Goal: Task Accomplishment & Management: Manage account settings

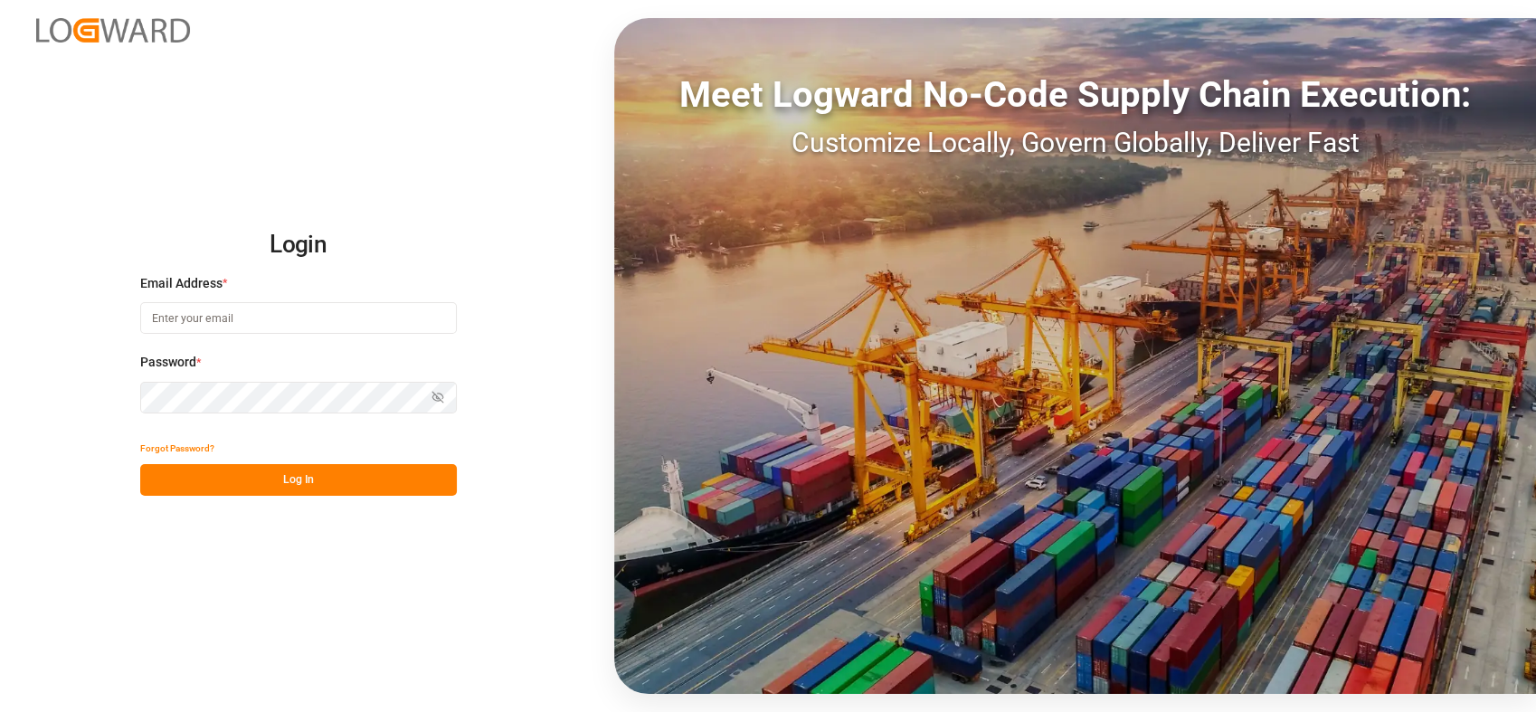
type input "[PERSON_NAME][EMAIL_ADDRESS][PERSON_NAME][DOMAIN_NAME]"
click at [239, 478] on button "Log In" at bounding box center [298, 480] width 317 height 32
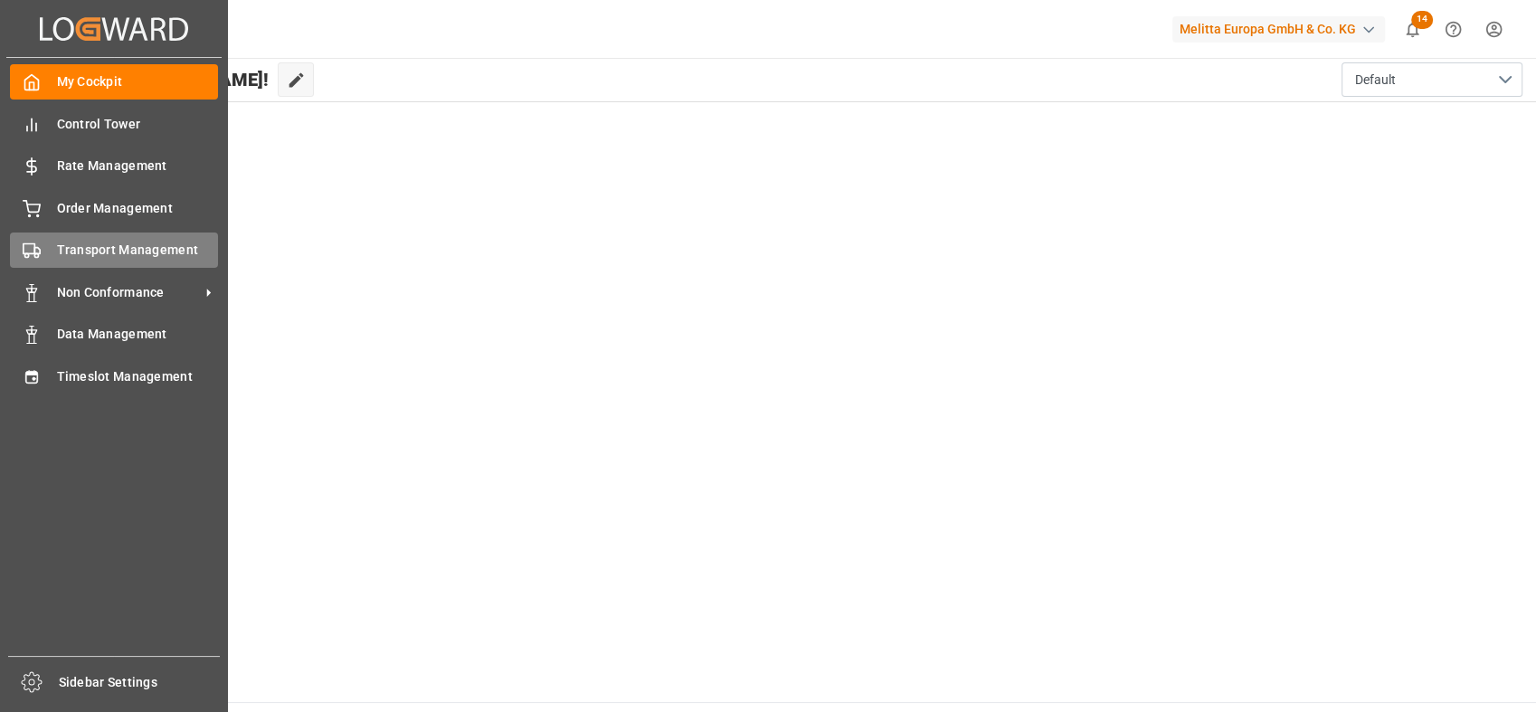
click at [29, 246] on icon at bounding box center [32, 250] width 18 height 18
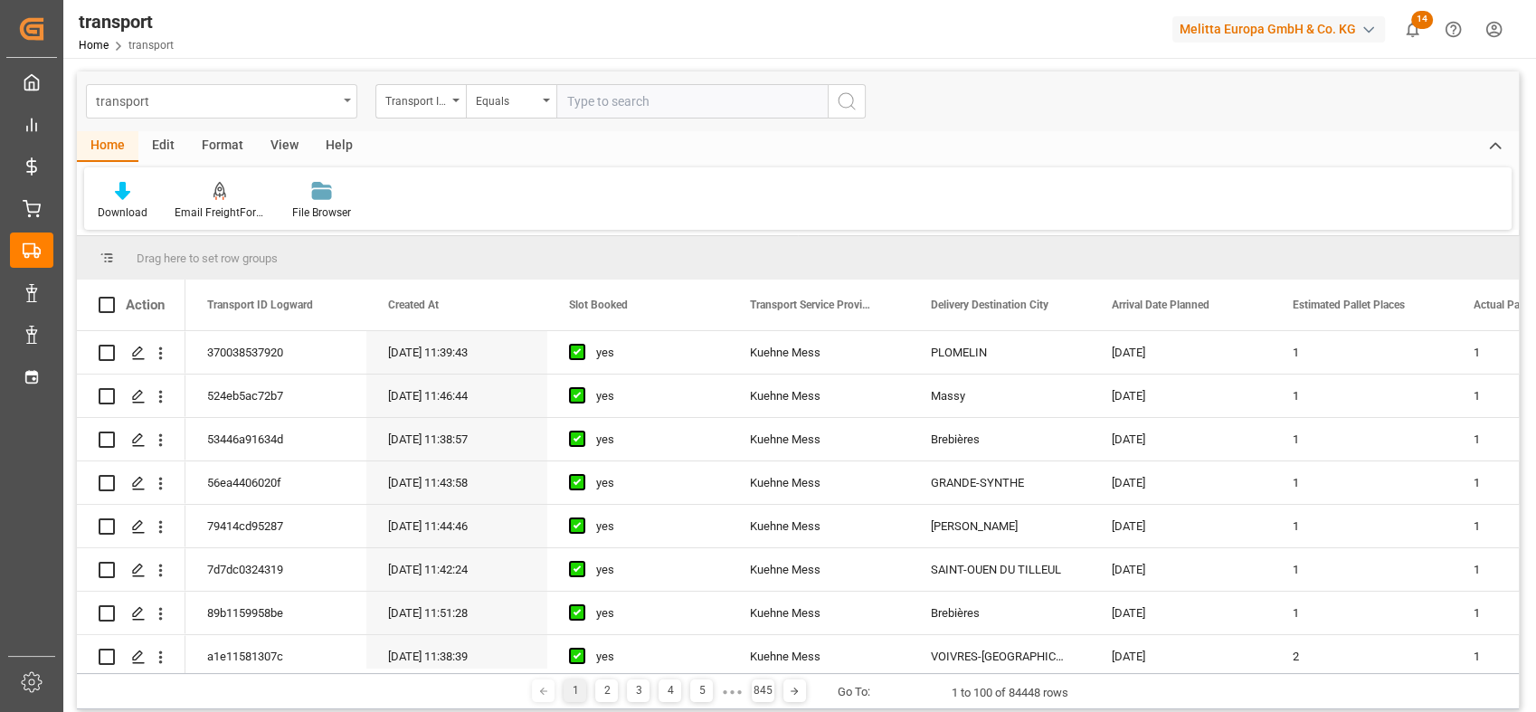
click at [333, 106] on div "transport" at bounding box center [216, 100] width 241 height 23
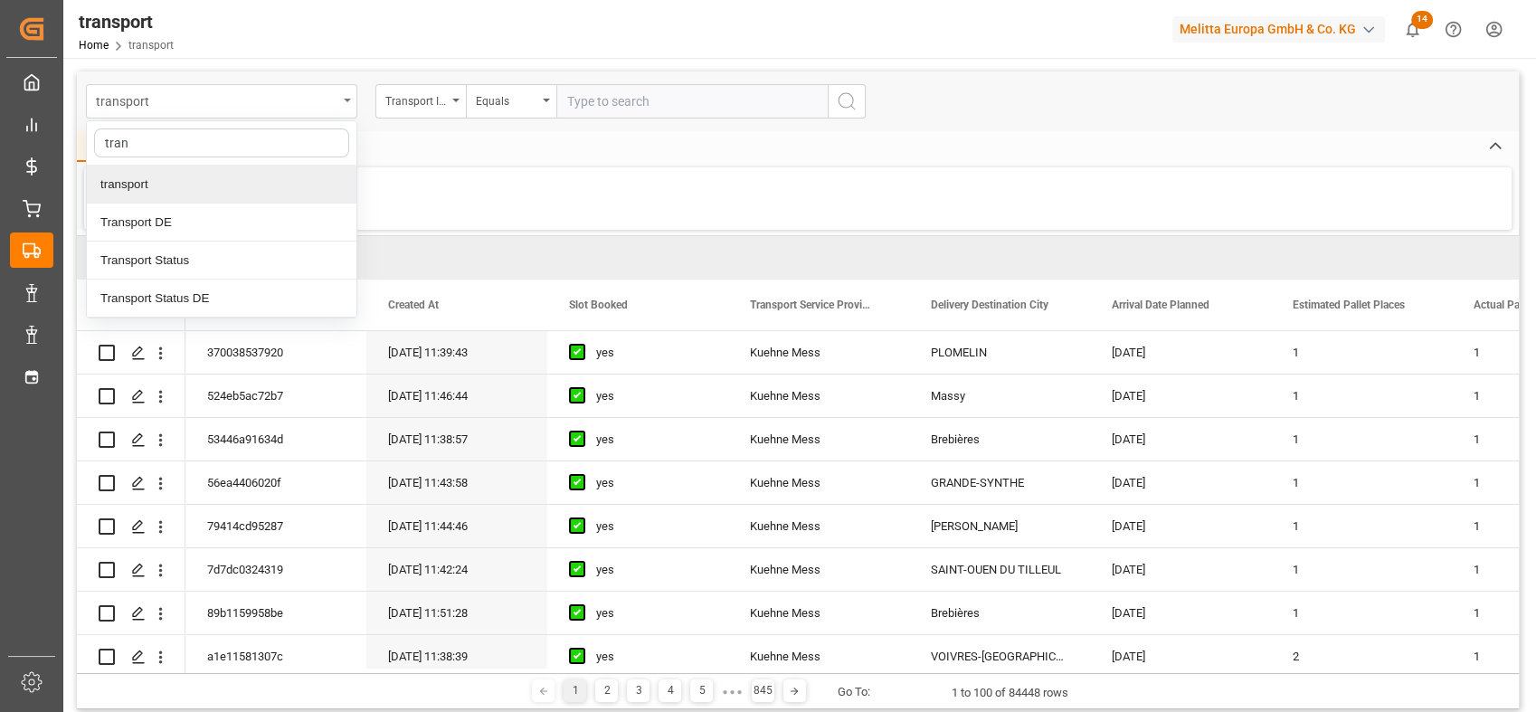
type input "trans"
click at [228, 213] on div "Transport DE" at bounding box center [221, 222] width 269 height 38
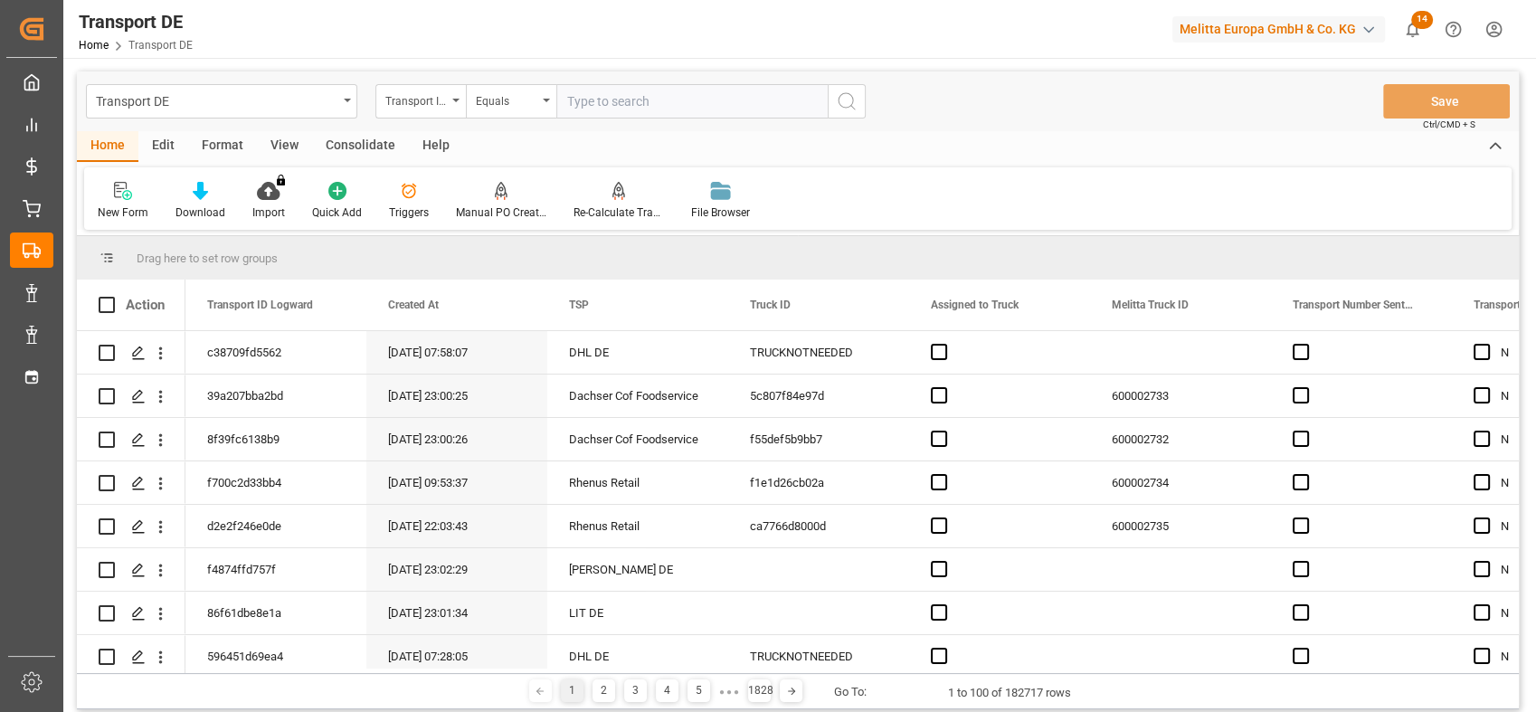
click at [595, 106] on input "text" at bounding box center [691, 101] width 271 height 34
paste input "51a2e89cddac"
type input "51a2e89cddac"
click at [834, 99] on button "search button" at bounding box center [846, 101] width 38 height 34
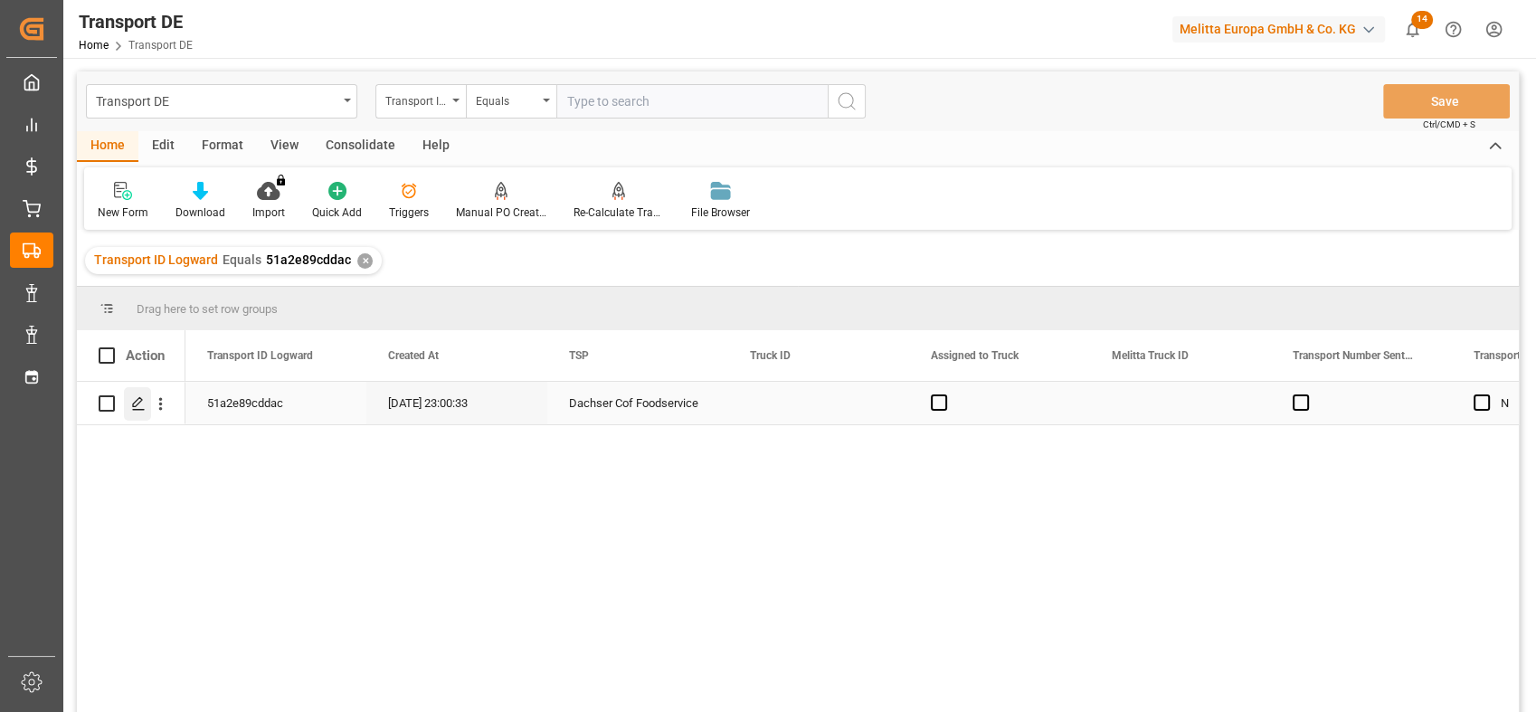
click at [137, 408] on icon "Press SPACE to select this row." at bounding box center [138, 403] width 14 height 14
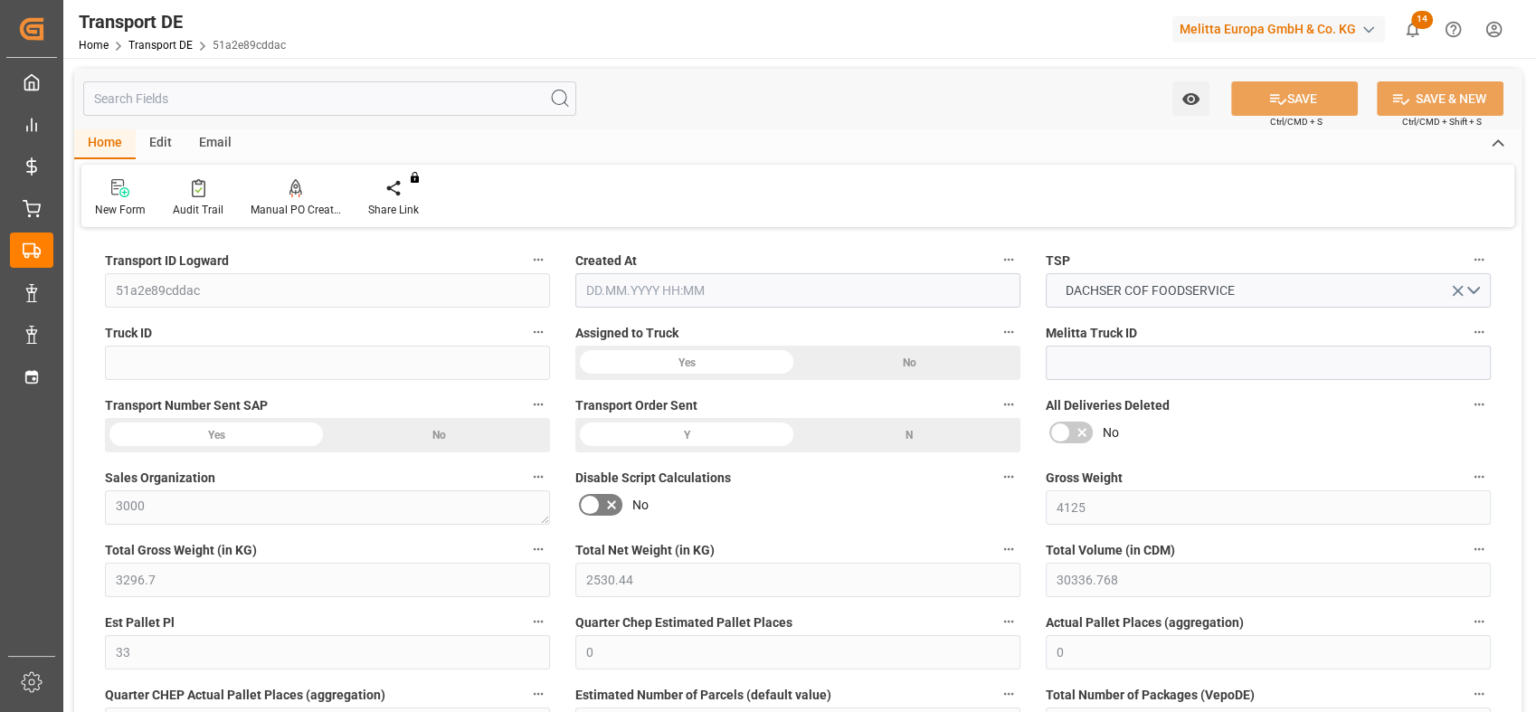
type input "4125"
type input "3296.7"
type input "2530.44"
type input "30336.768"
type input "33"
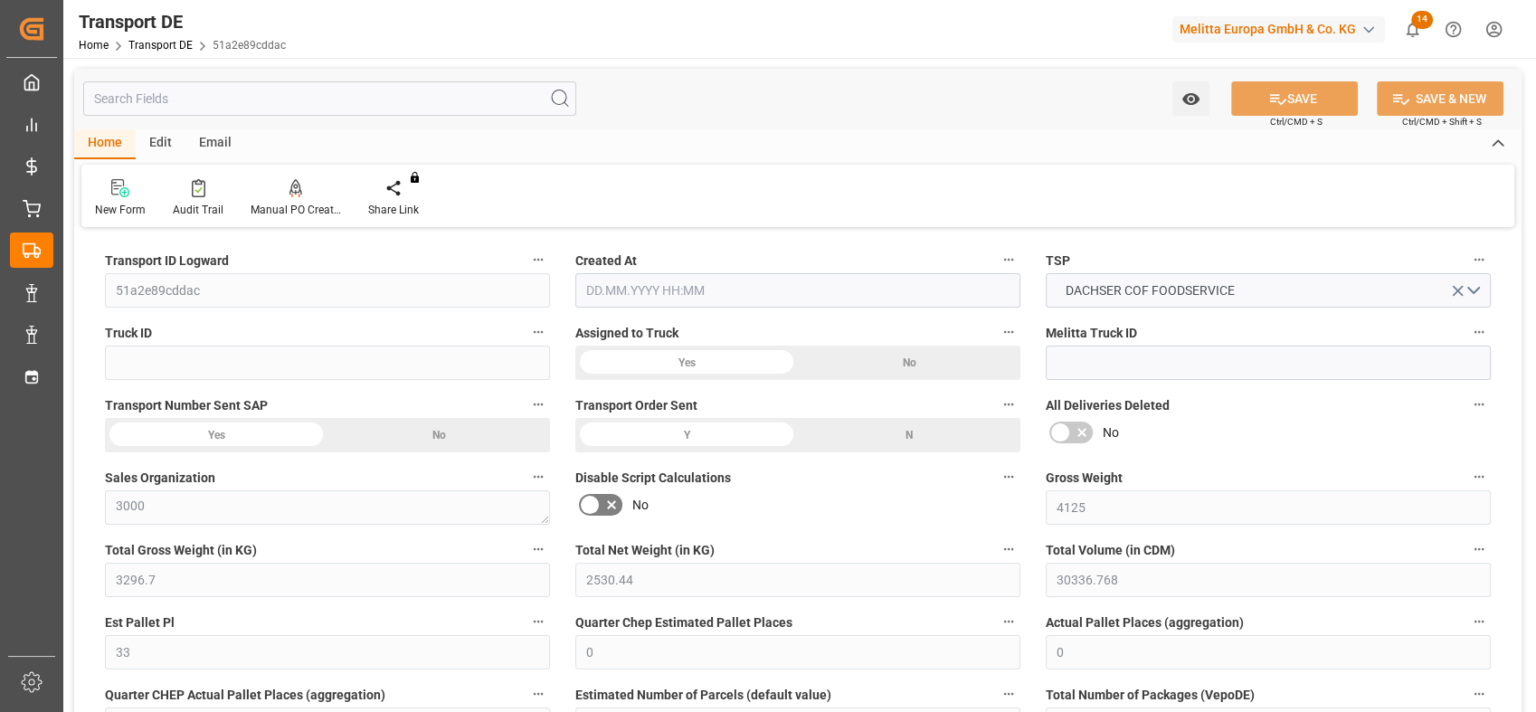
type input "0"
type input "1"
type input "0"
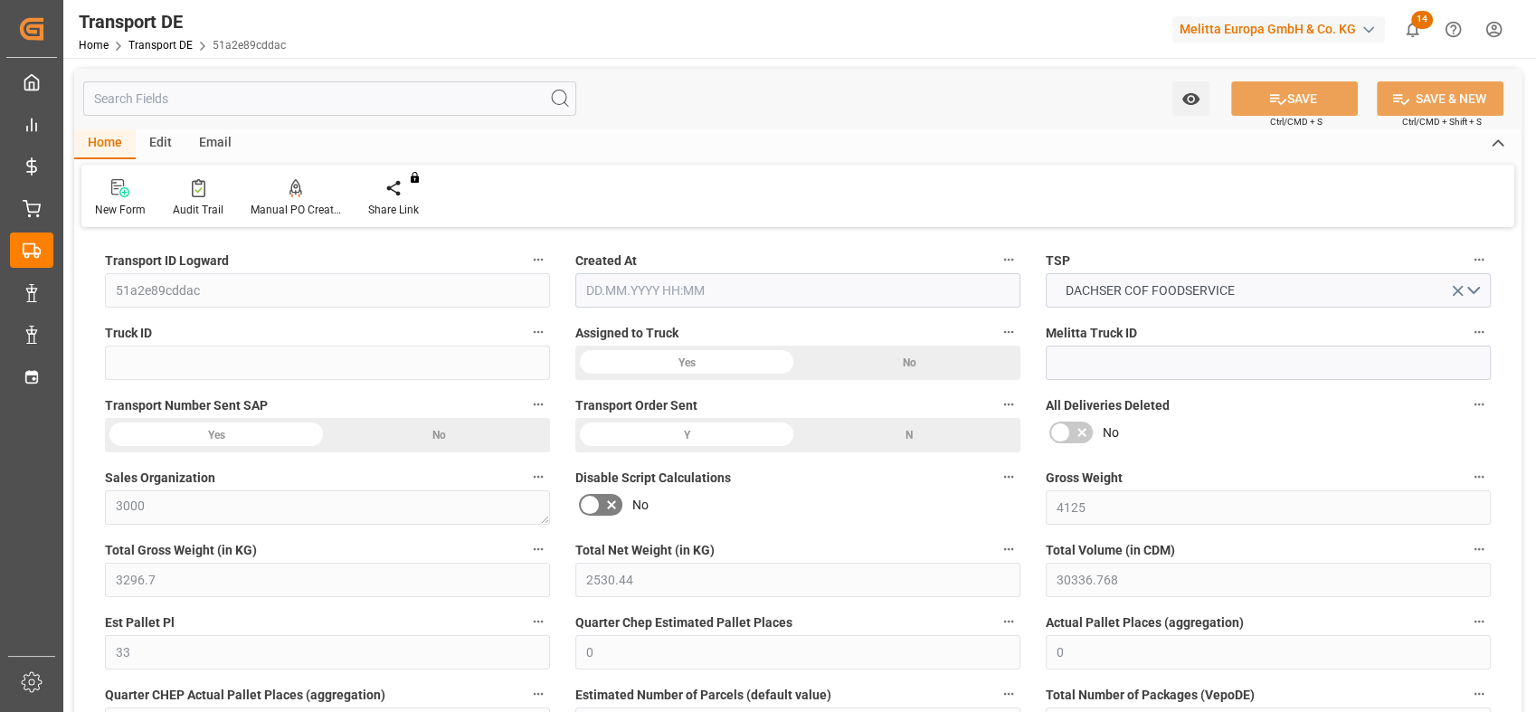
type input "33"
type input "0"
type input "87.205"
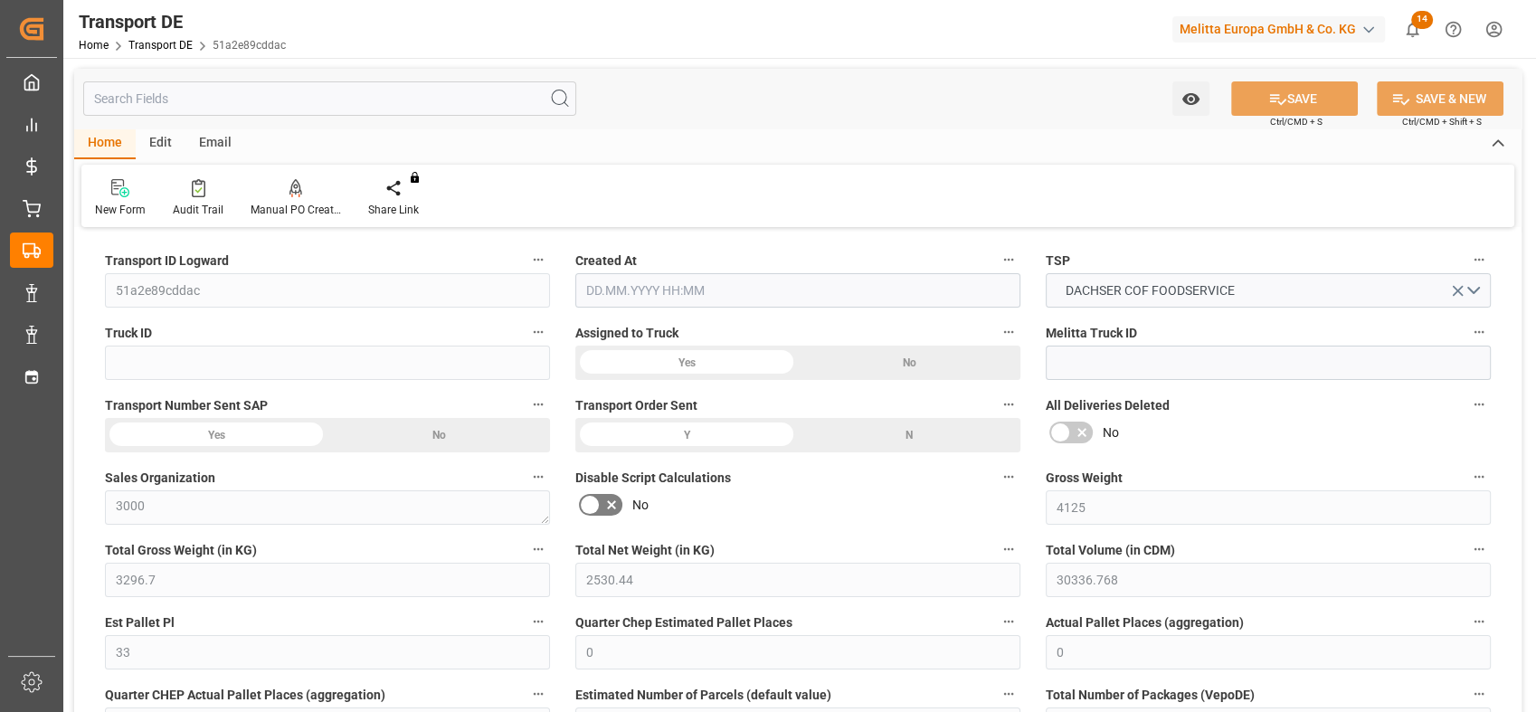
type input "0"
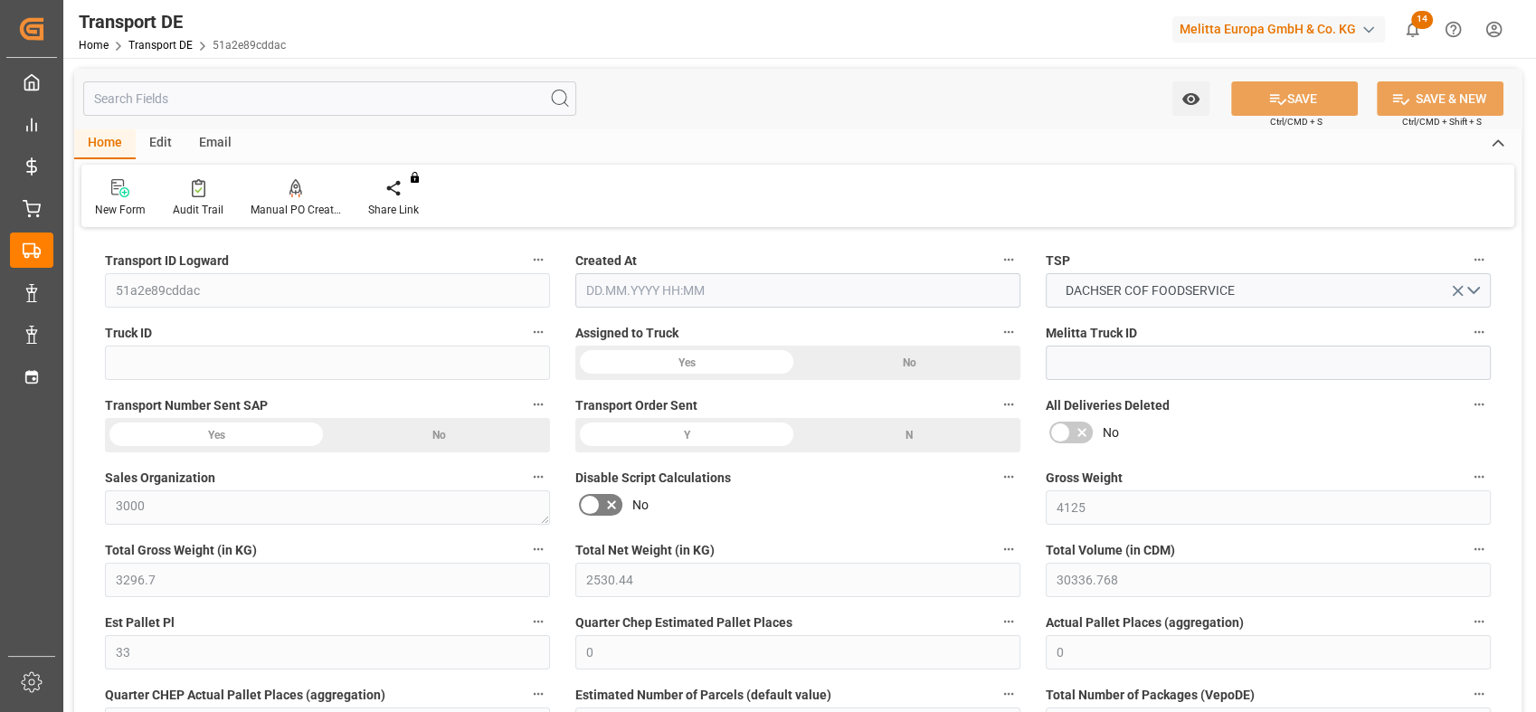
type input "0"
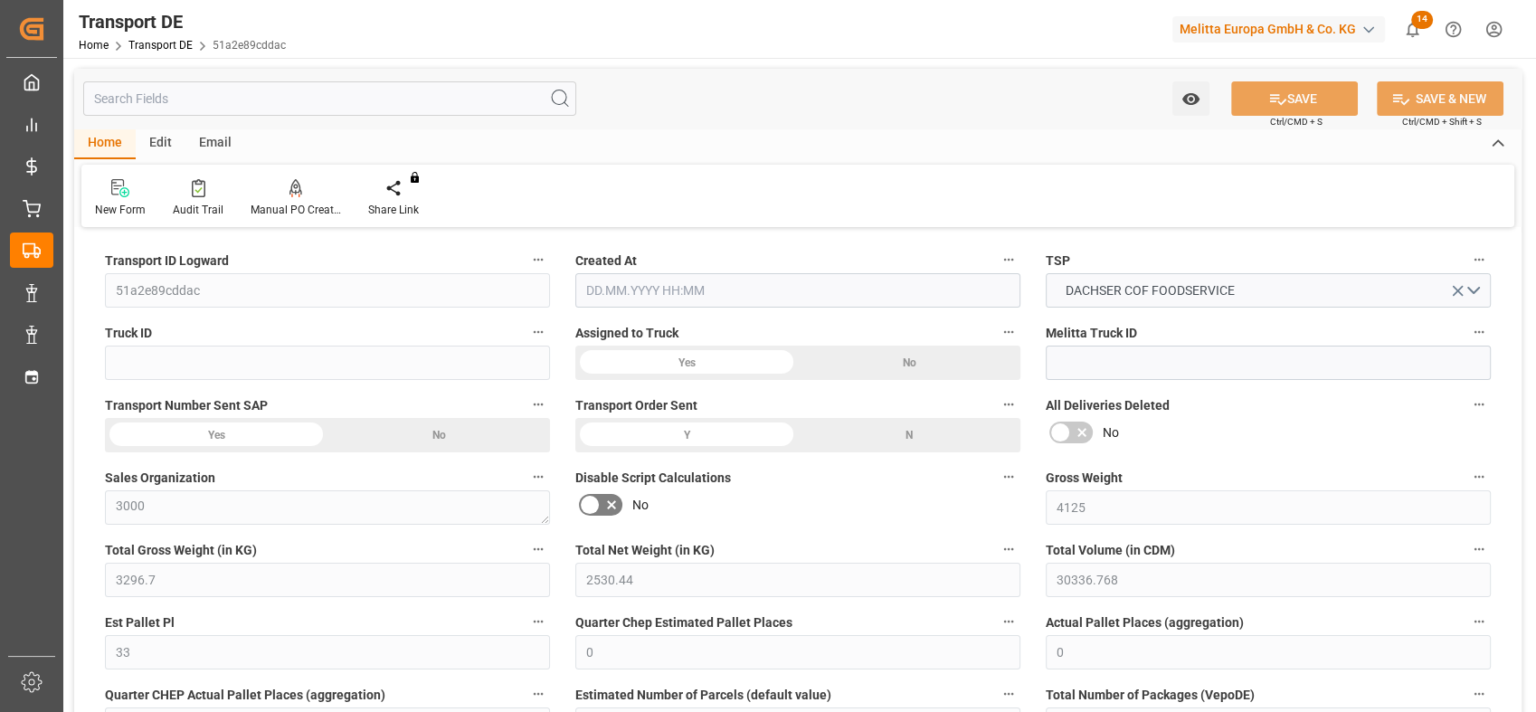
type input "0"
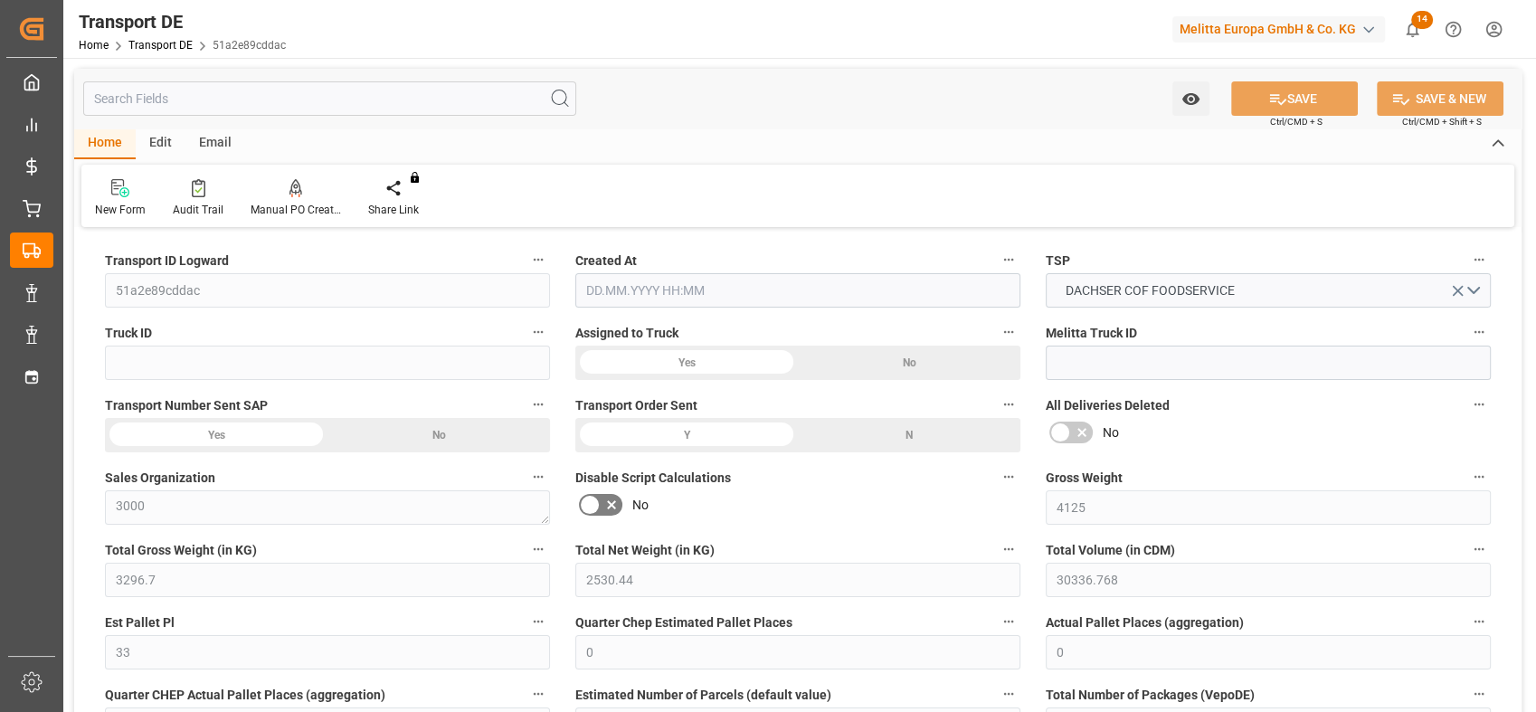
type input "0"
type input "3296.7"
type input "4710.8598"
type input "21"
type input "35"
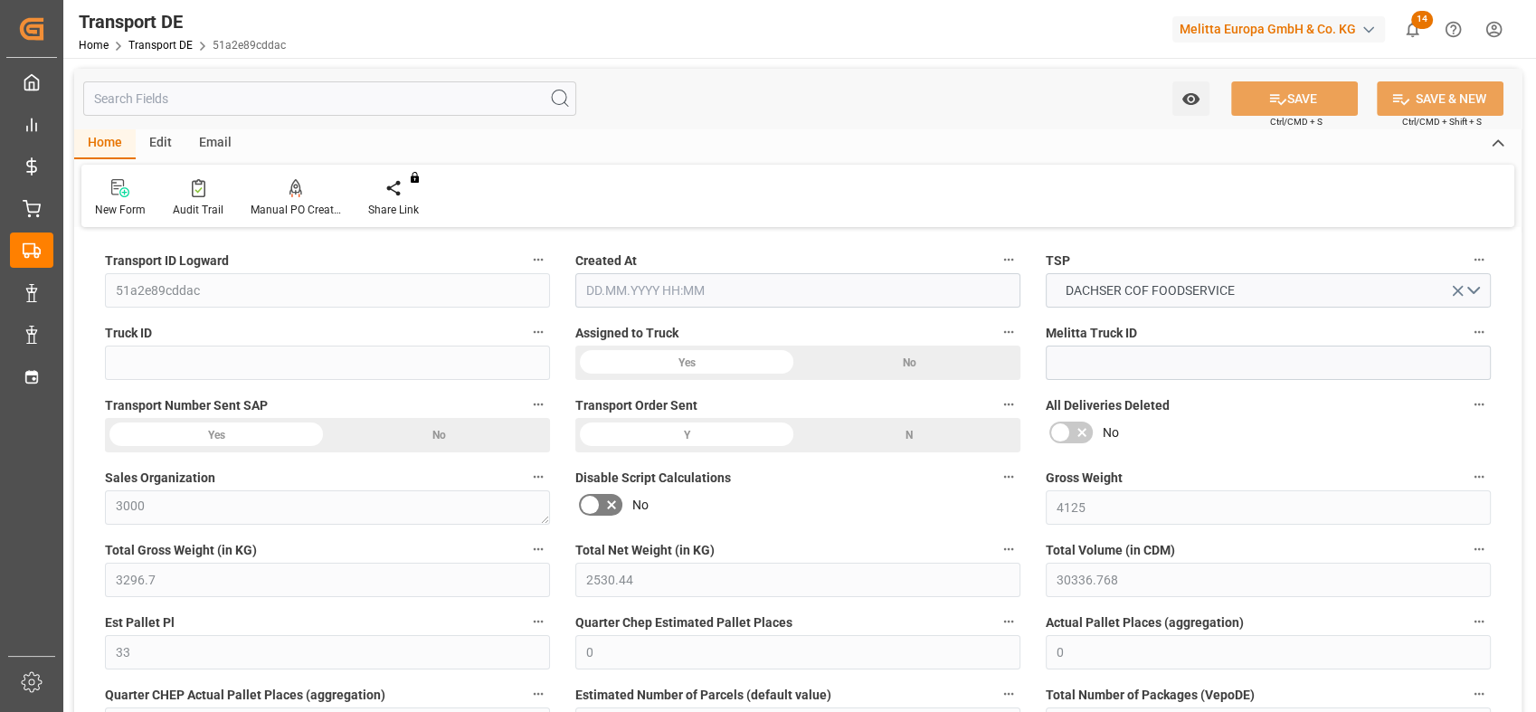
type input "0"
type input "33"
type input "0"
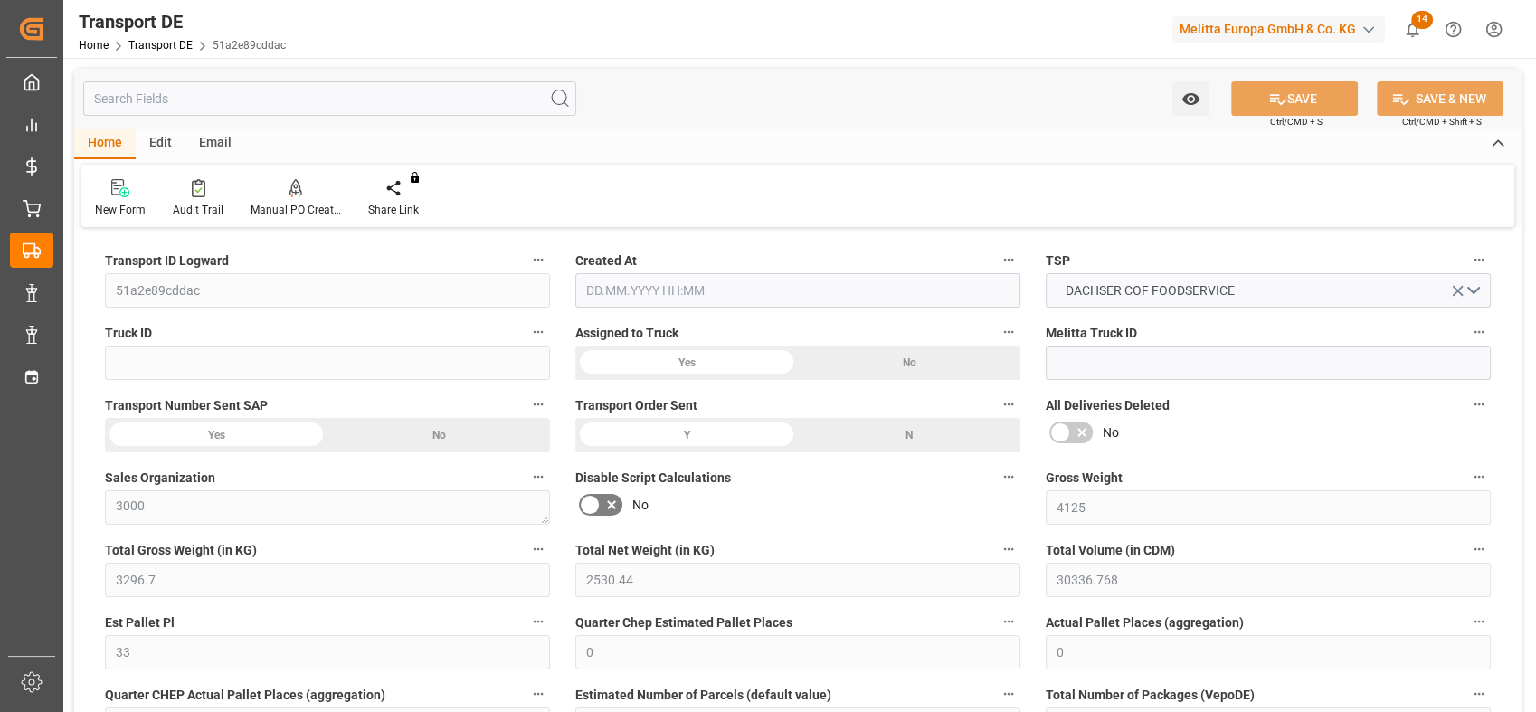
type input "0"
type input "1"
type input "0"
type input "1782"
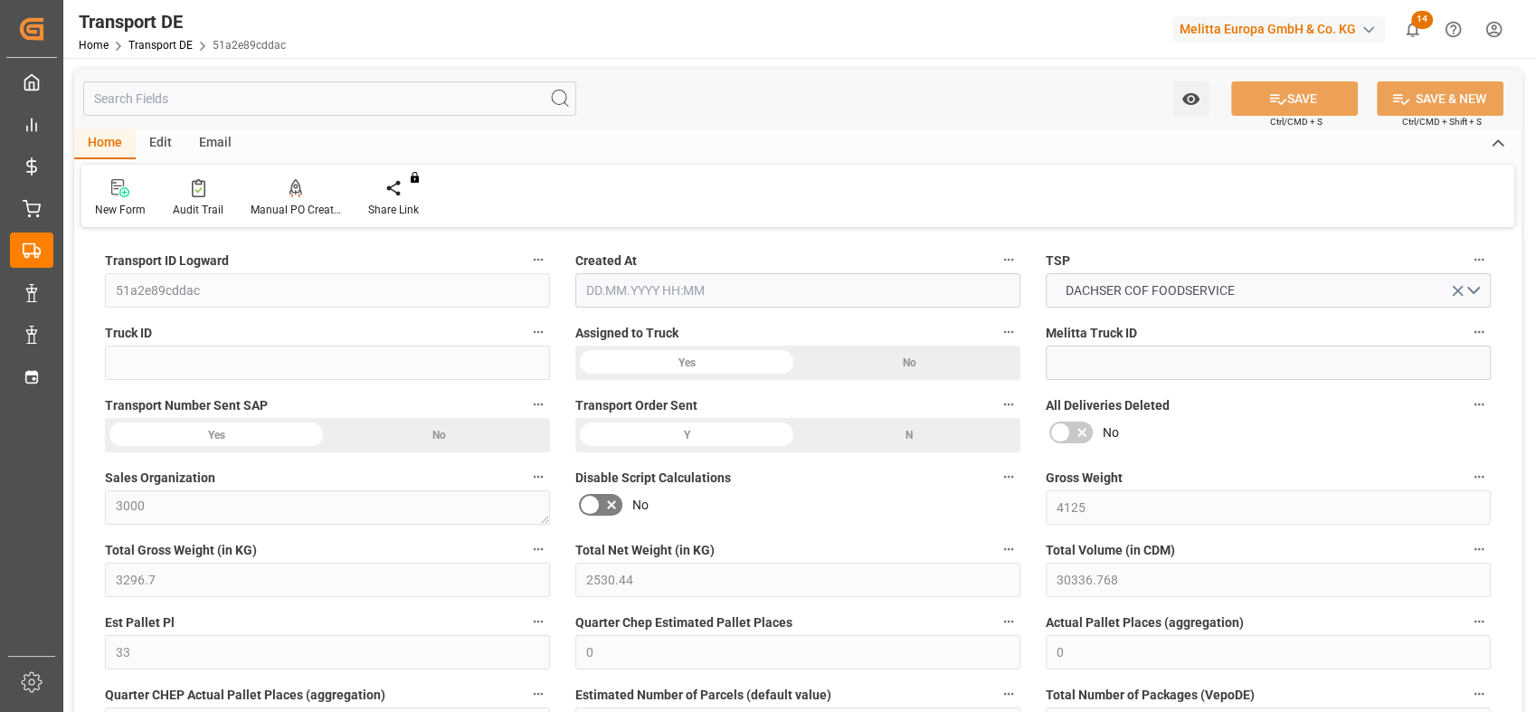
type input "87.205"
type input "0"
type input "[DATE] 21:00"
type input "[DATE]"
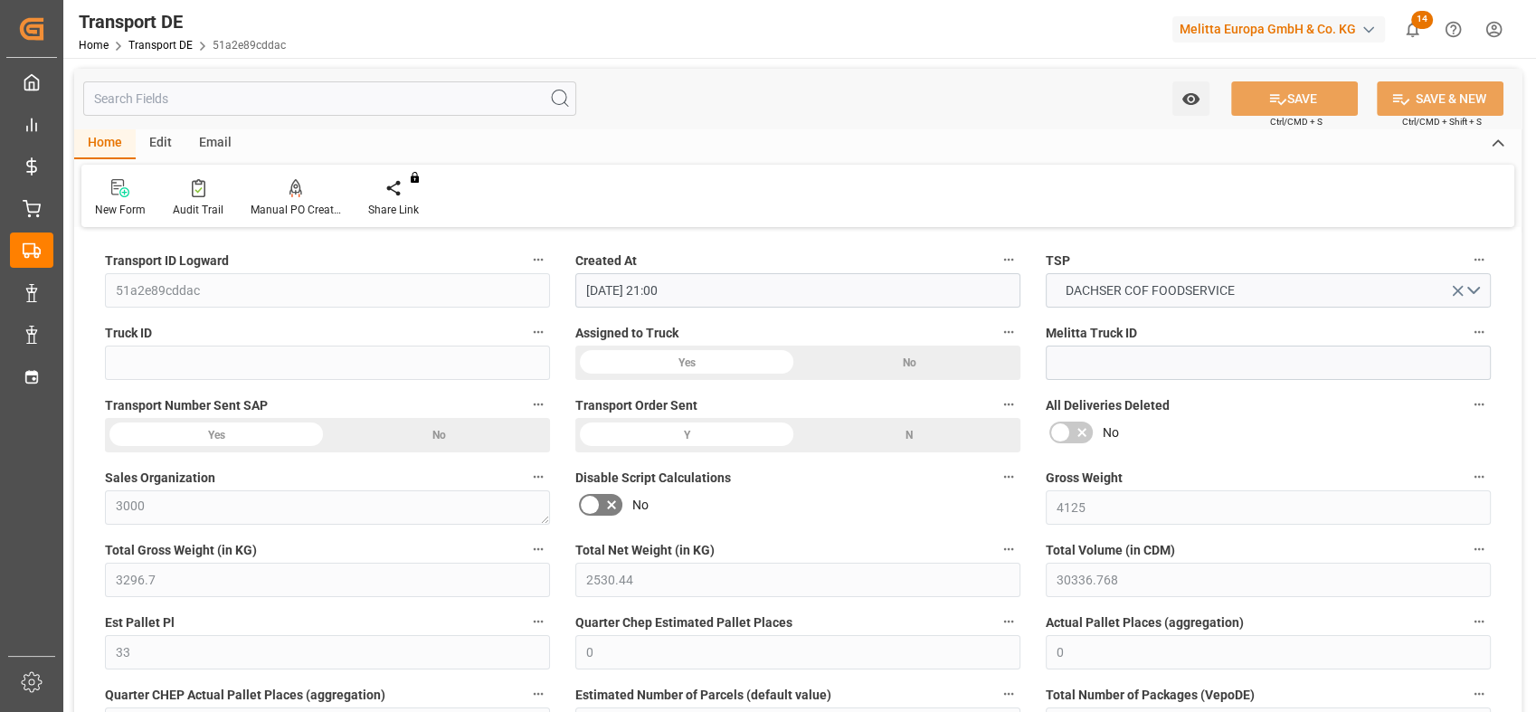
click at [852, 526] on div "Disable Script Calculations No" at bounding box center [797, 494] width 470 height 72
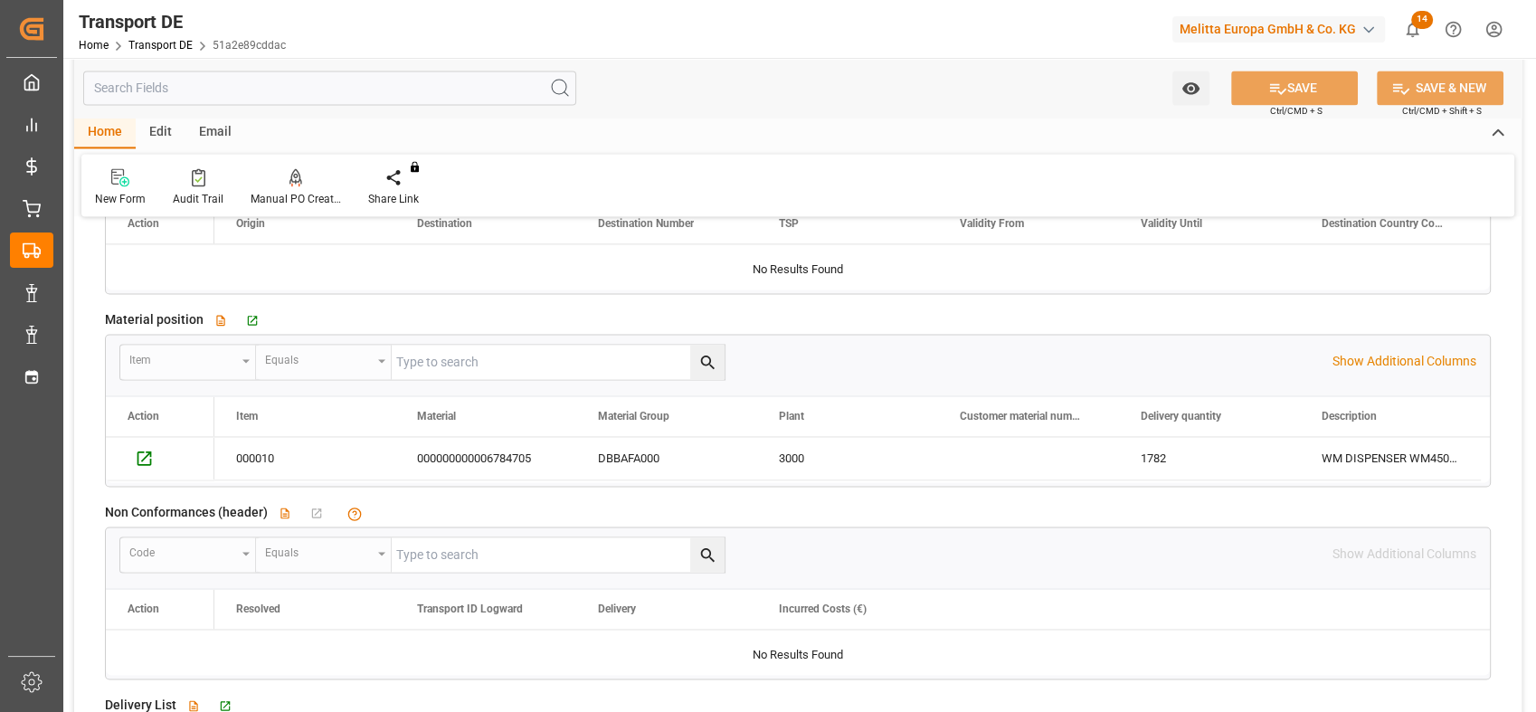
scroll to position [3198, 0]
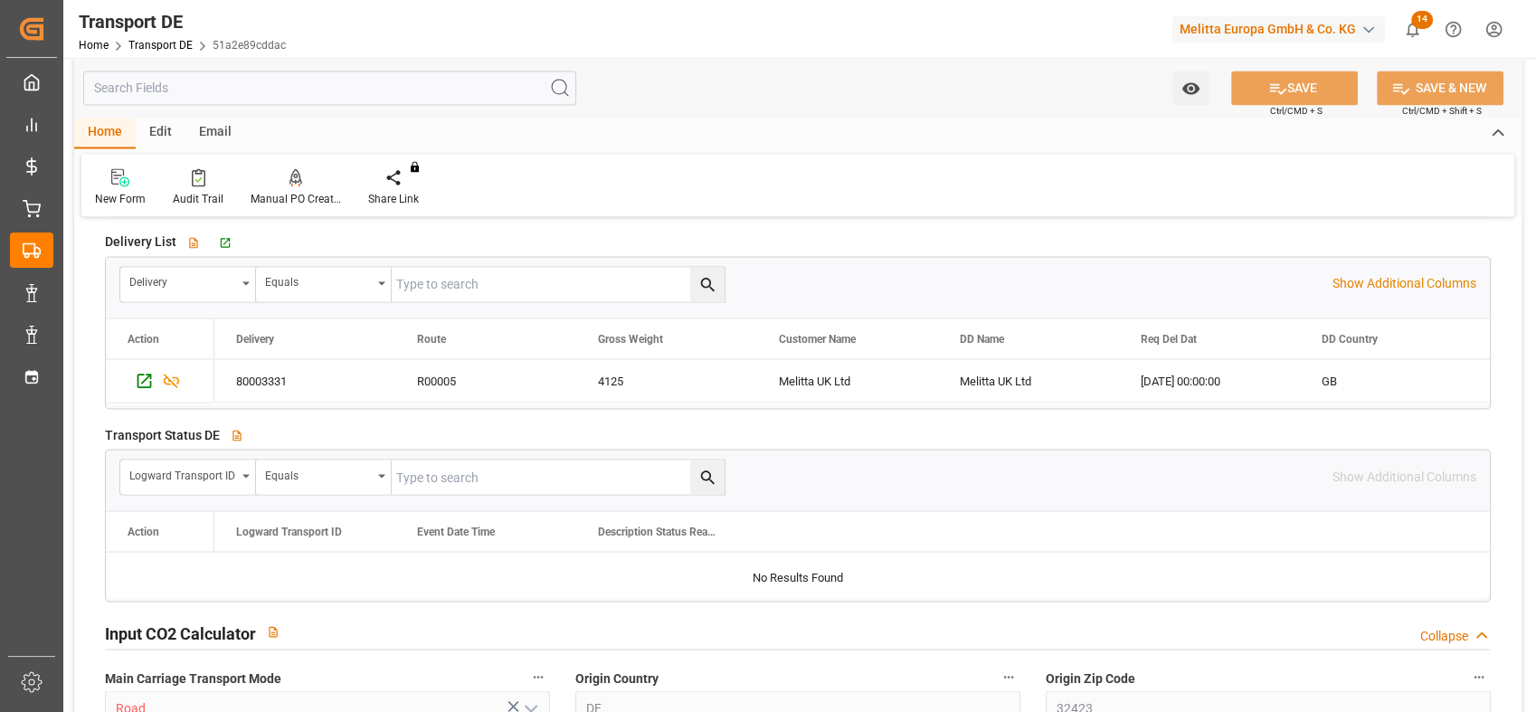
drag, startPoint x: 1527, startPoint y: 467, endPoint x: 1531, endPoint y: 396, distance: 70.6
drag, startPoint x: 1520, startPoint y: 589, endPoint x: 1532, endPoint y: 610, distance: 24.7
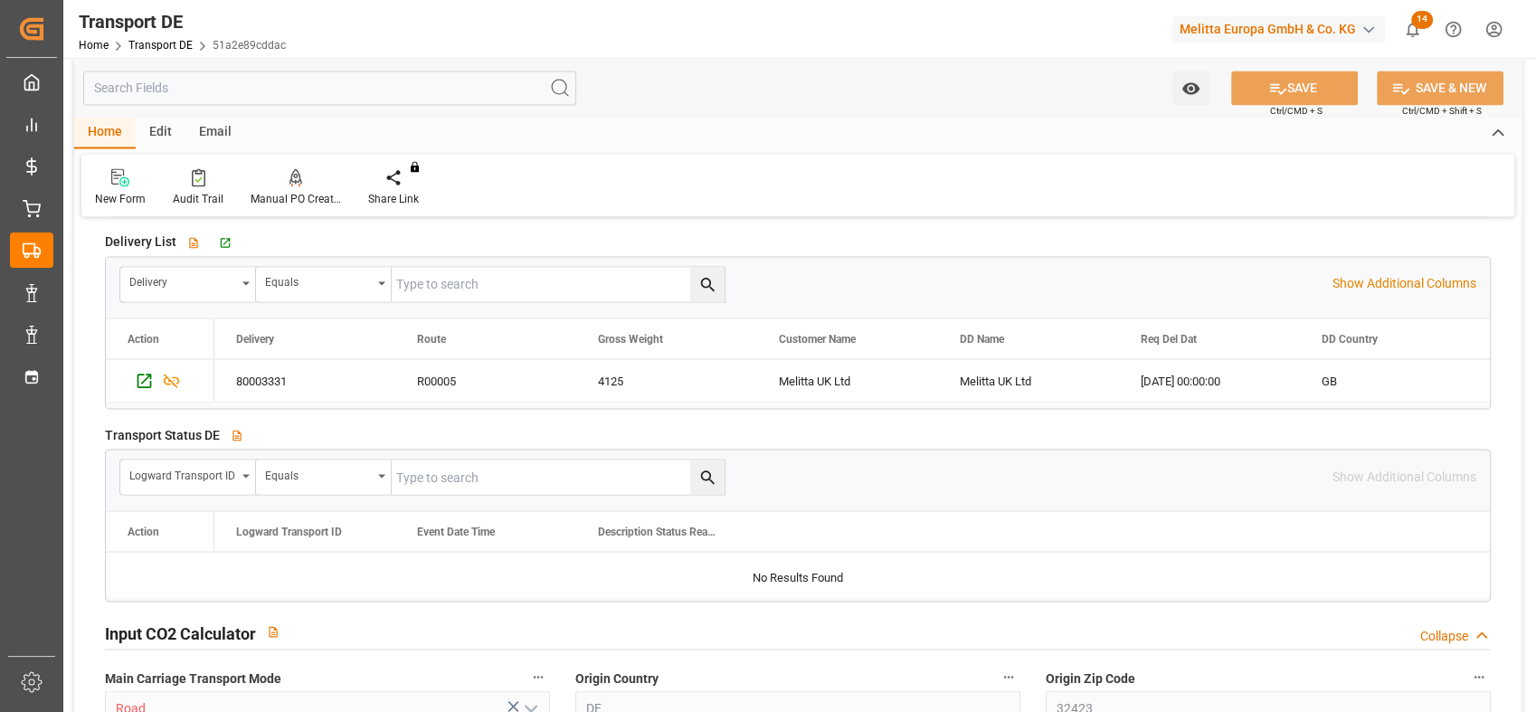
click at [1533, 617] on div at bounding box center [768, 356] width 1536 height 712
click at [1534, 638] on div at bounding box center [768, 356] width 1536 height 712
drag, startPoint x: 1526, startPoint y: 676, endPoint x: 1534, endPoint y: 589, distance: 87.1
click at [1535, 591] on html "Created by potrace 1.15, written by [PERSON_NAME] [DATE]-[DATE] Created by potr…" at bounding box center [768, 356] width 1536 height 712
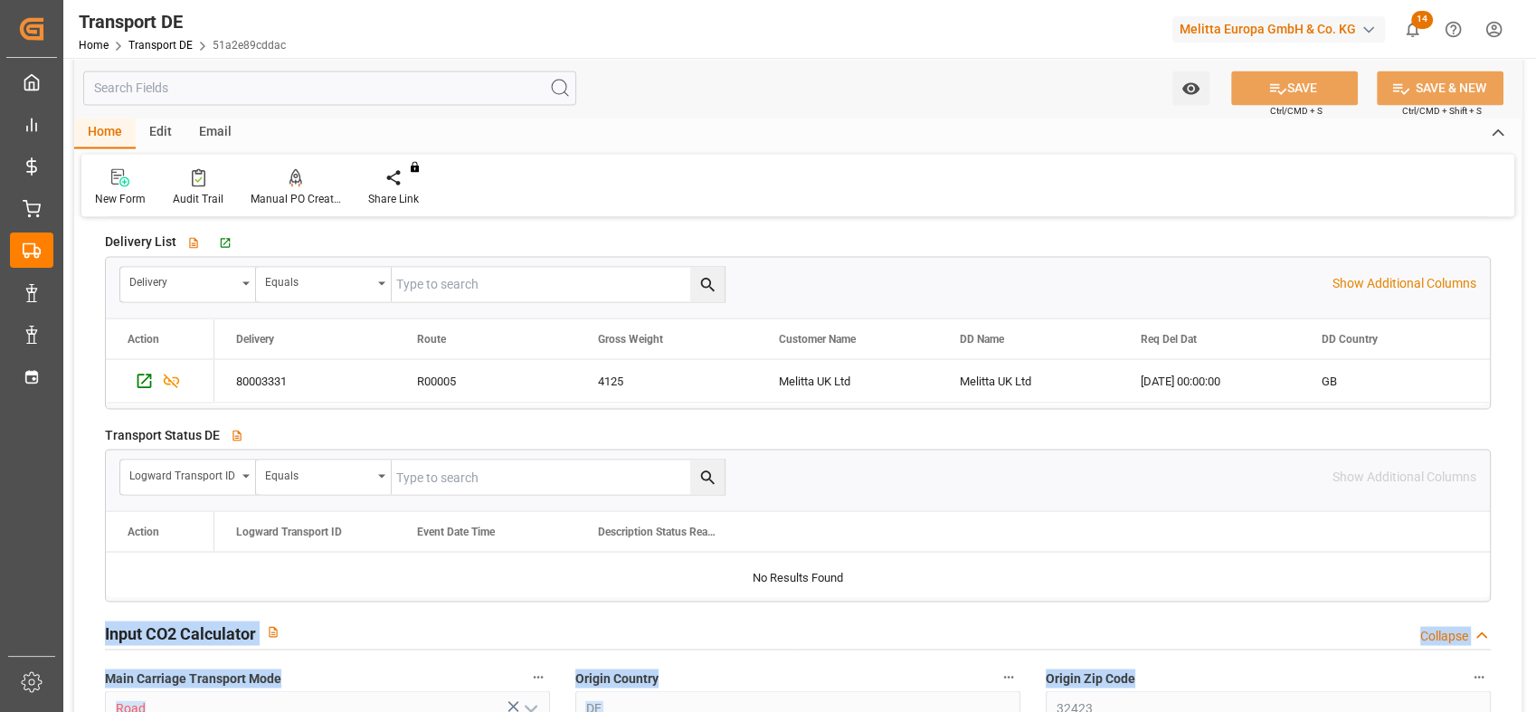
drag, startPoint x: 1505, startPoint y: 504, endPoint x: 1499, endPoint y: 241, distance: 262.3
click at [1499, 241] on div "Delivery List   View description Go to Delivery DE Grid Delivery Equals Show Ad…" at bounding box center [797, 318] width 1411 height 193
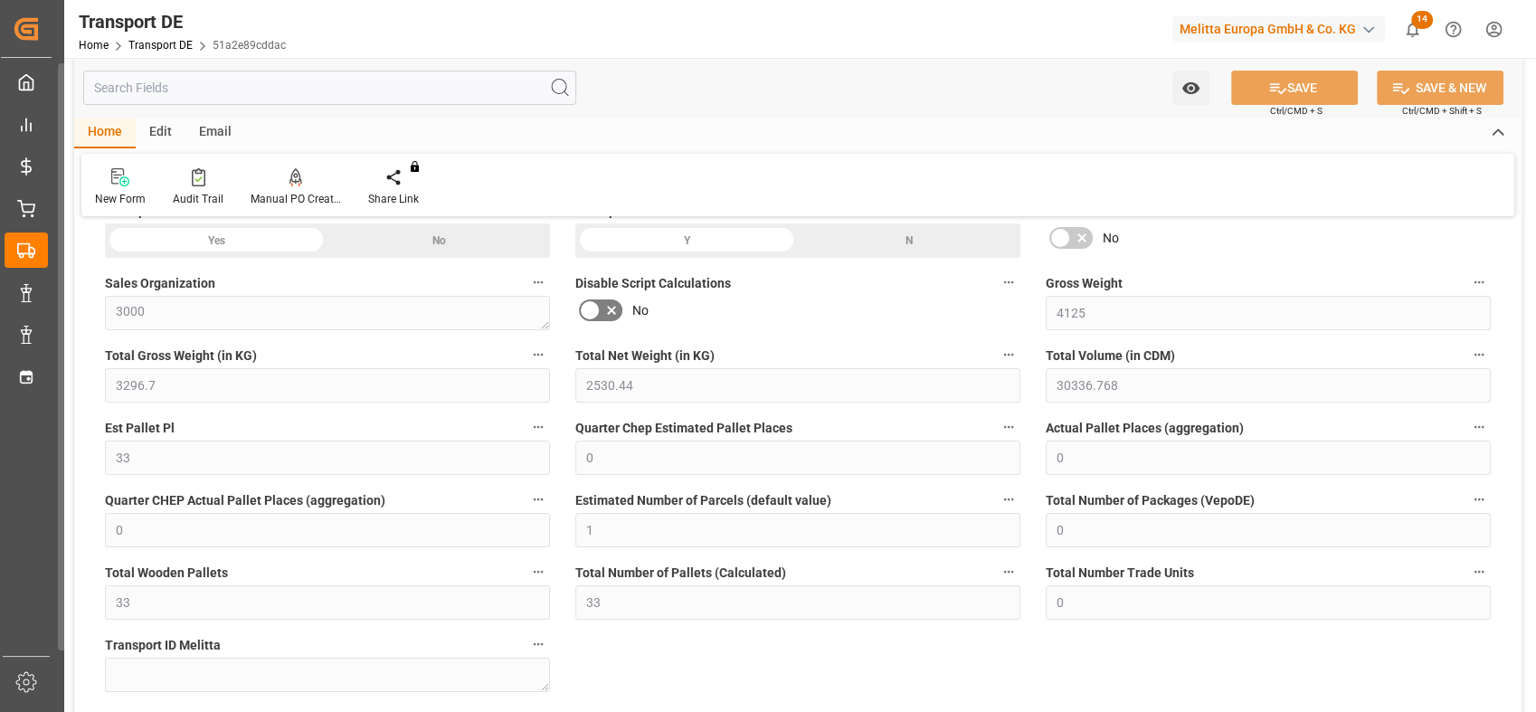
scroll to position [0, 20]
drag, startPoint x: 1433, startPoint y: 295, endPoint x: 1446, endPoint y: 290, distance: 13.4
click at [1433, 293] on label "Gross Weight" at bounding box center [1267, 282] width 445 height 25
click at [1467, 293] on button "Gross Weight" at bounding box center [1479, 282] width 24 height 24
click at [1325, 248] on div at bounding box center [768, 356] width 1536 height 712
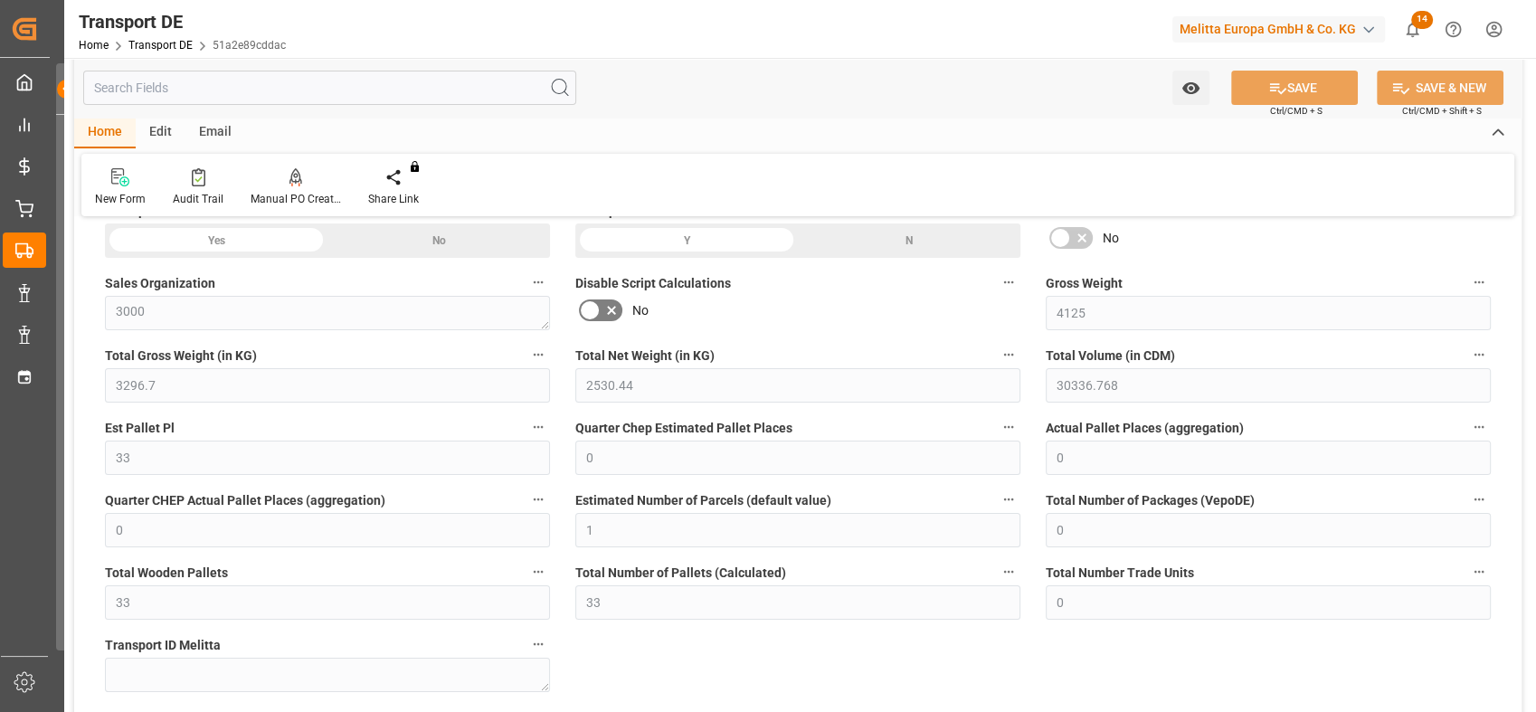
scroll to position [0, 5]
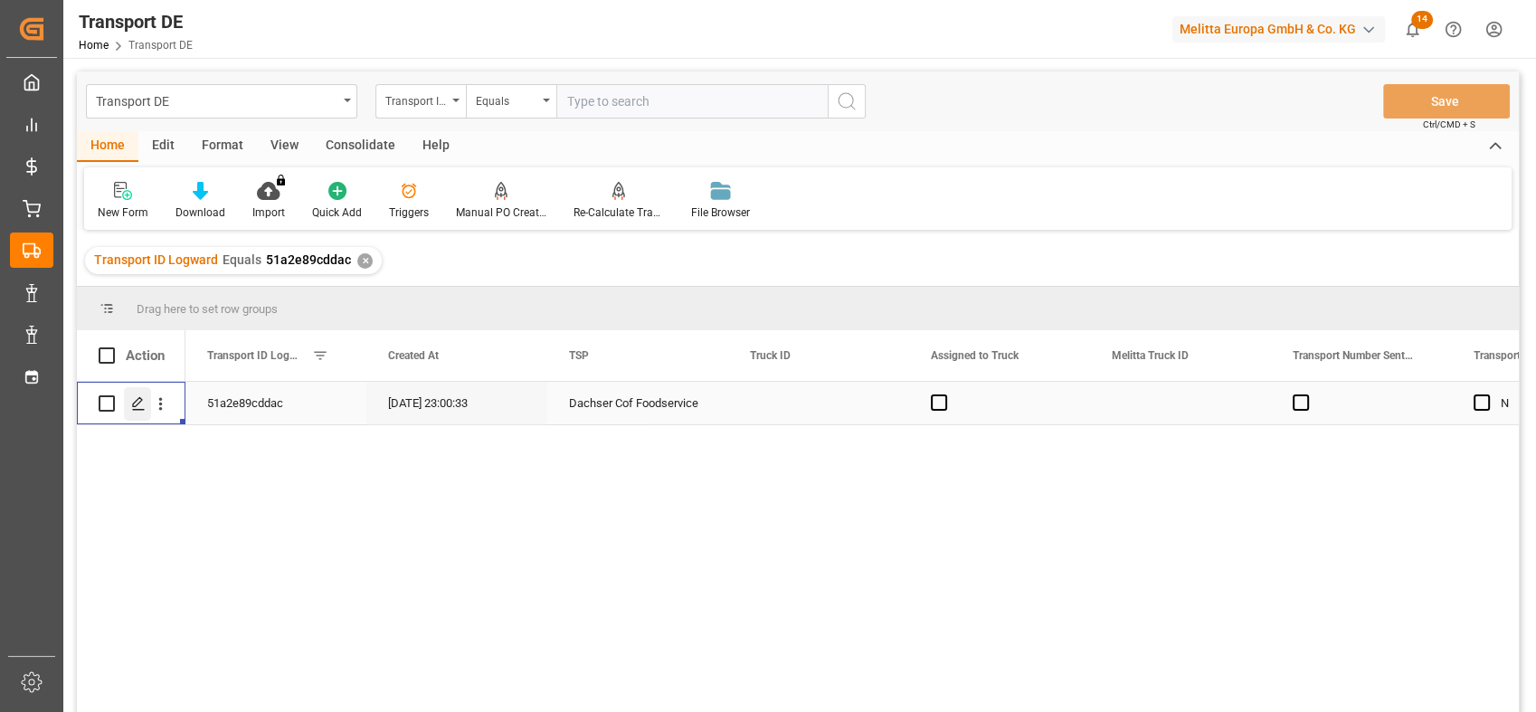
click at [139, 411] on icon "Press SPACE to select this row." at bounding box center [138, 403] width 14 height 14
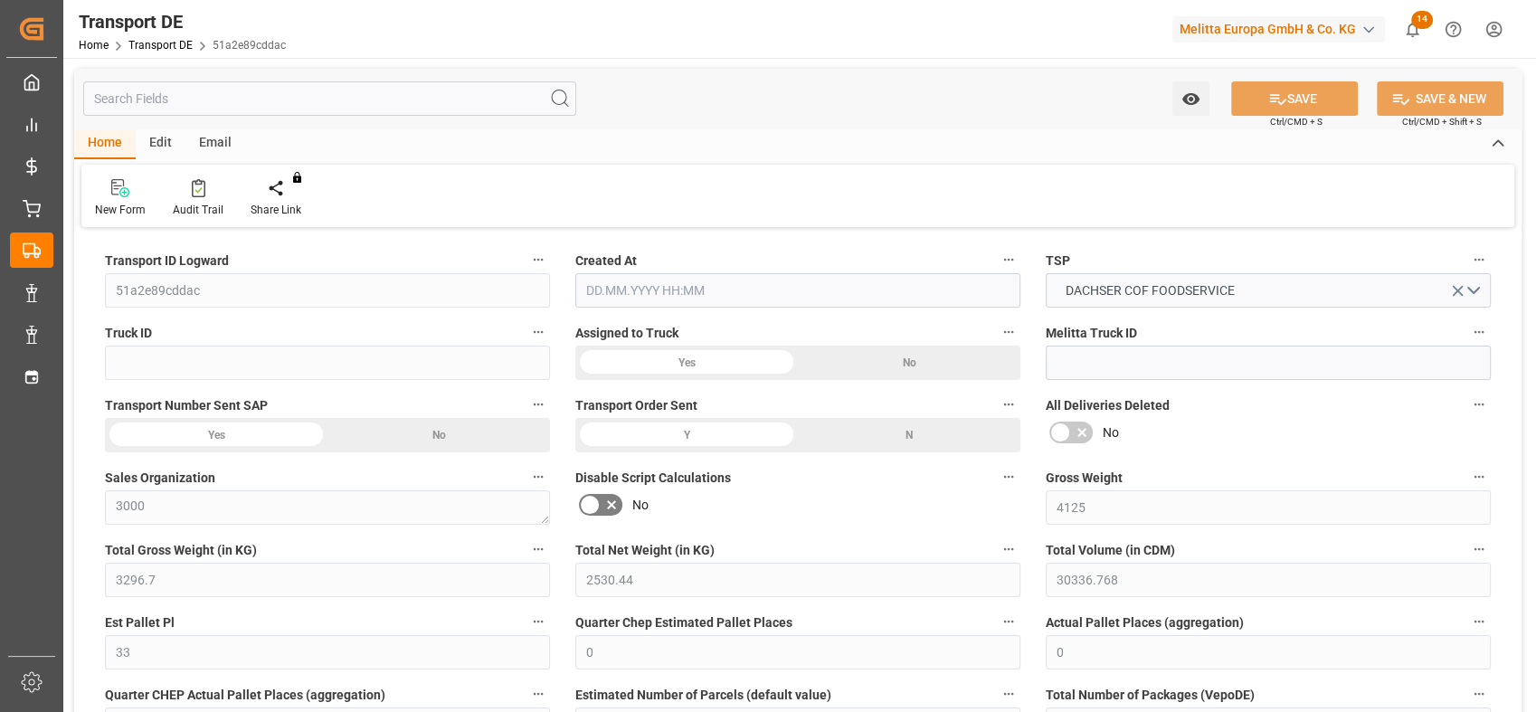
type input "4125"
type input "3296.7"
type input "2530.44"
type input "30336.768"
type input "33"
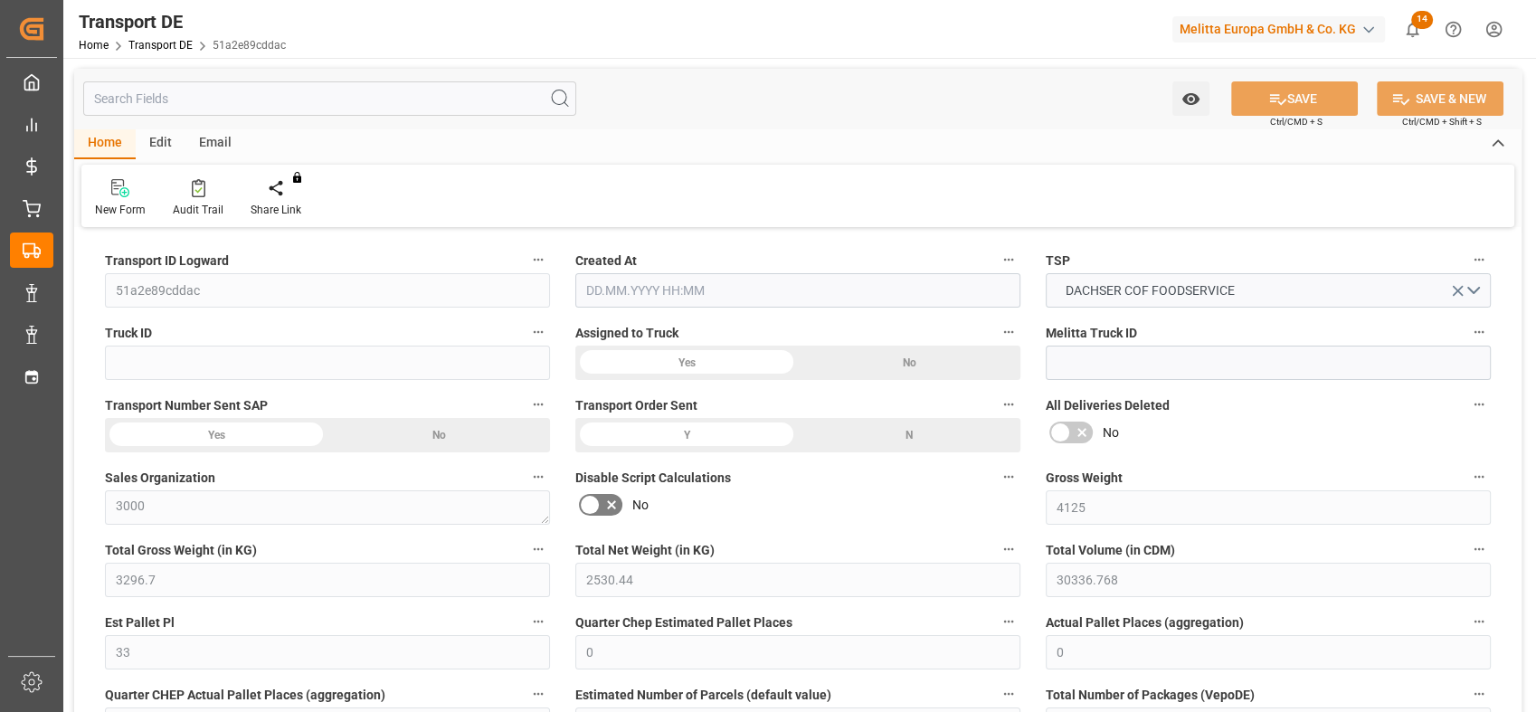
type input "0"
type input "1"
type input "0"
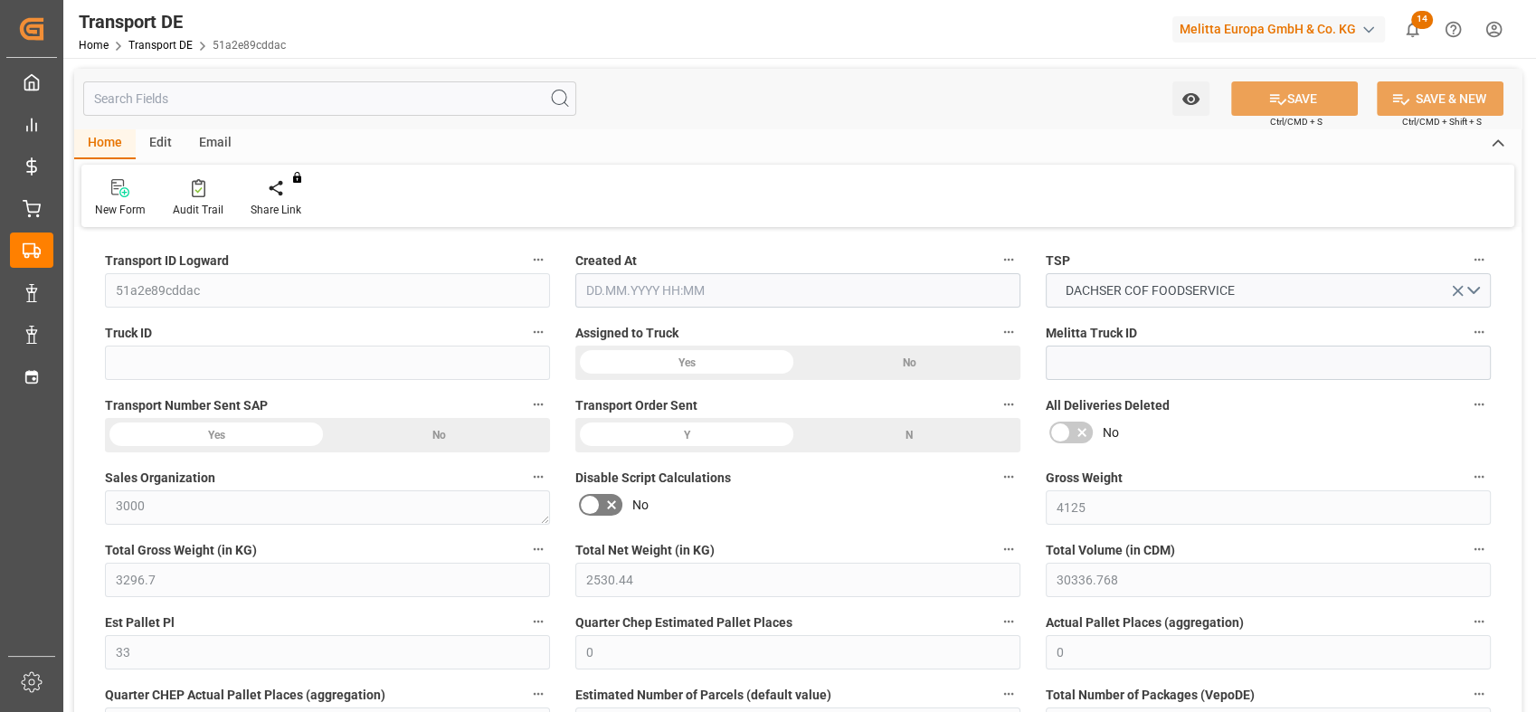
type input "33"
type input "0"
type input "87.205"
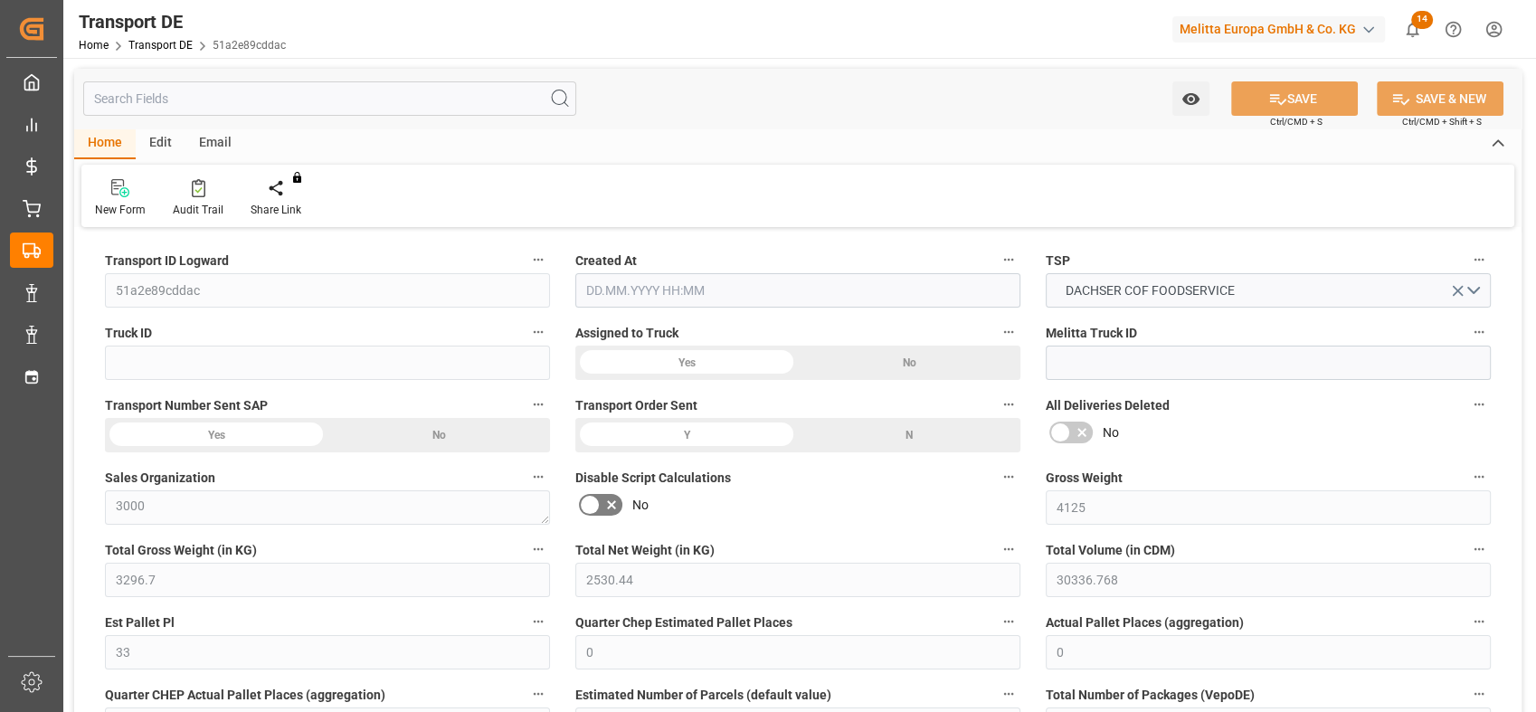
type input "0"
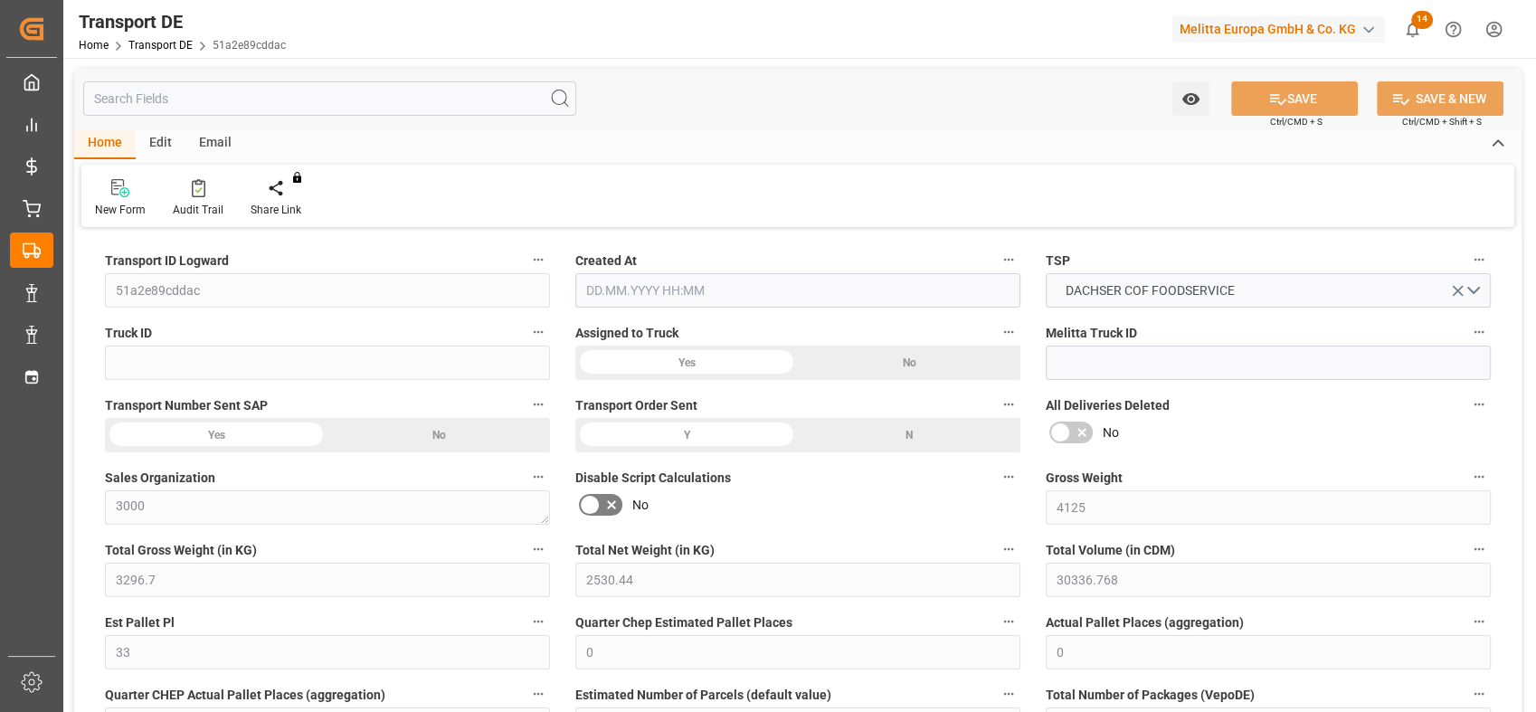
type input "0"
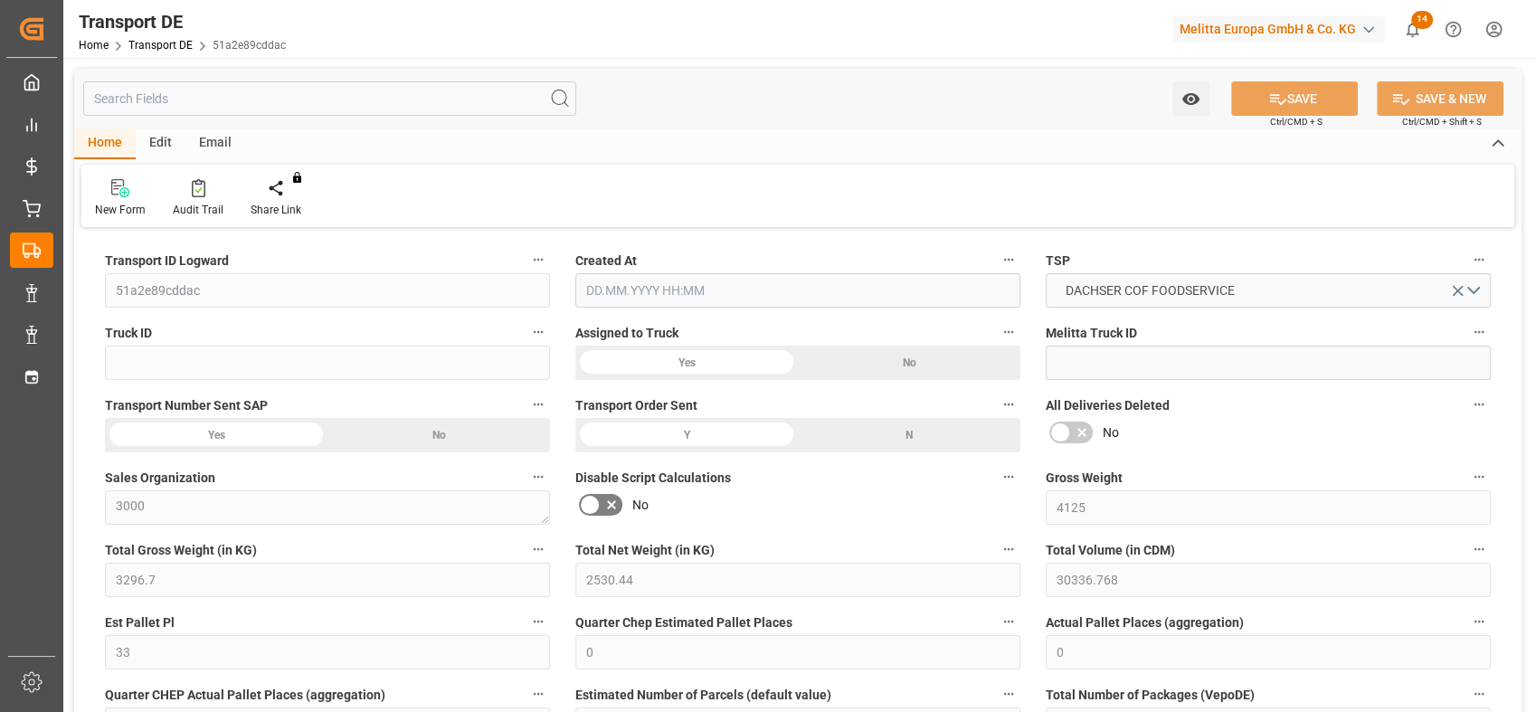
type input "0"
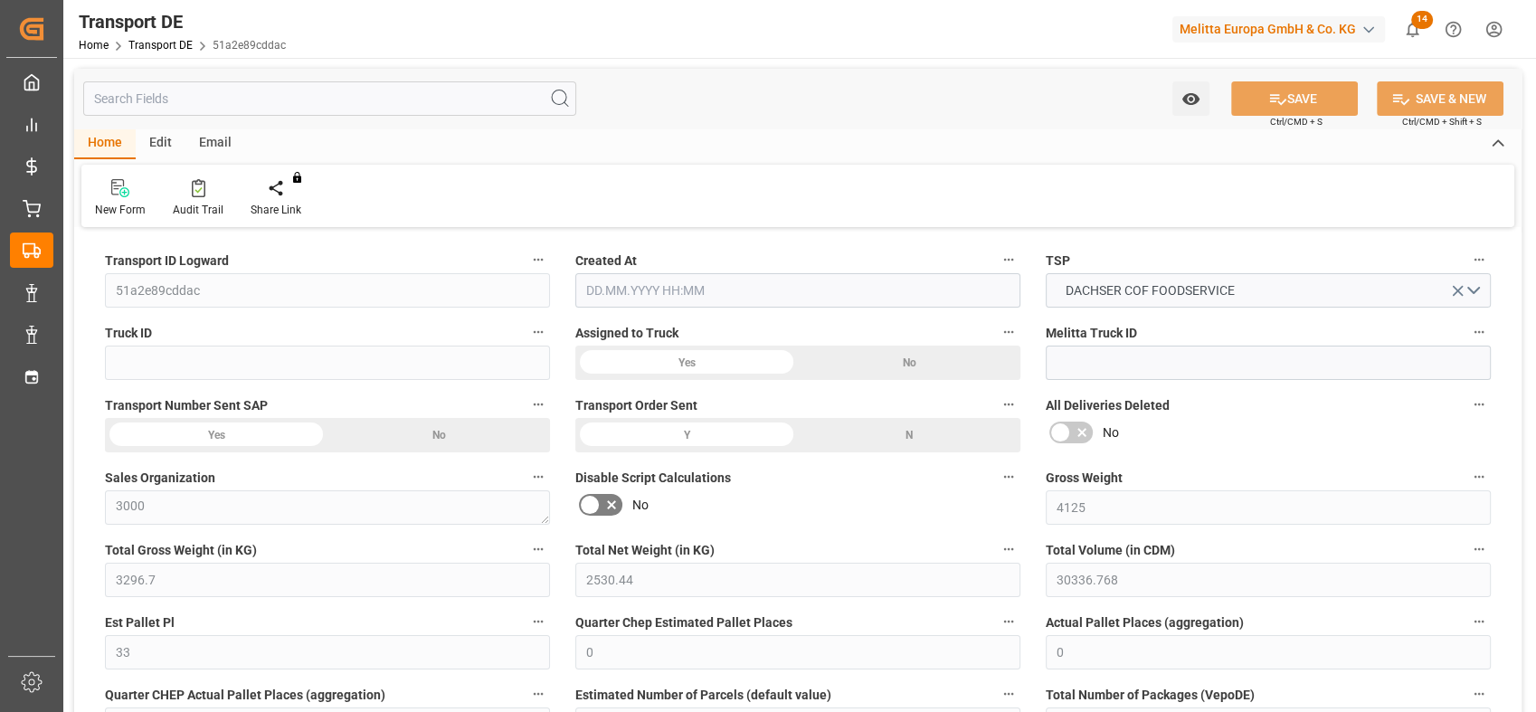
type input "0"
type input "3296.7"
type input "4710.8598"
type input "21"
type input "35"
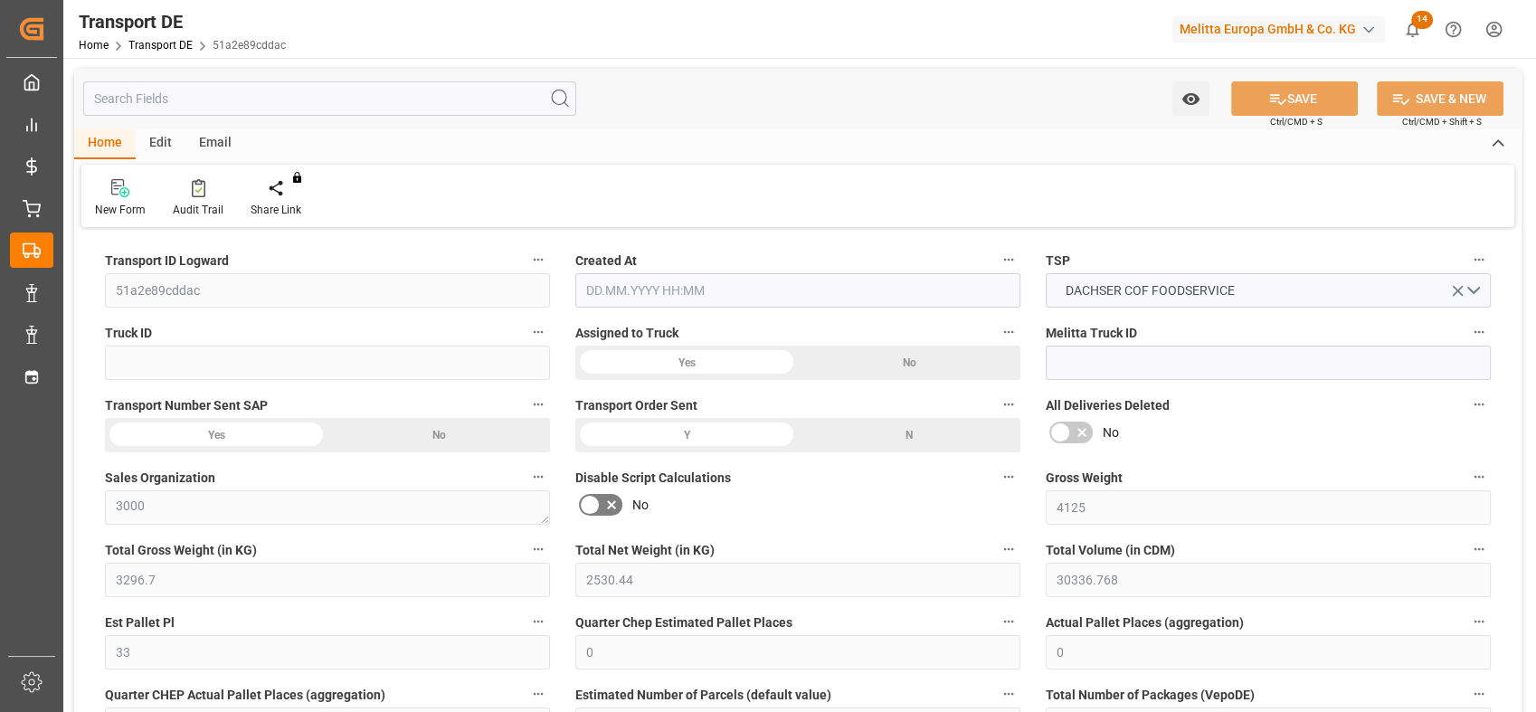
type input "0"
type input "33"
type input "0"
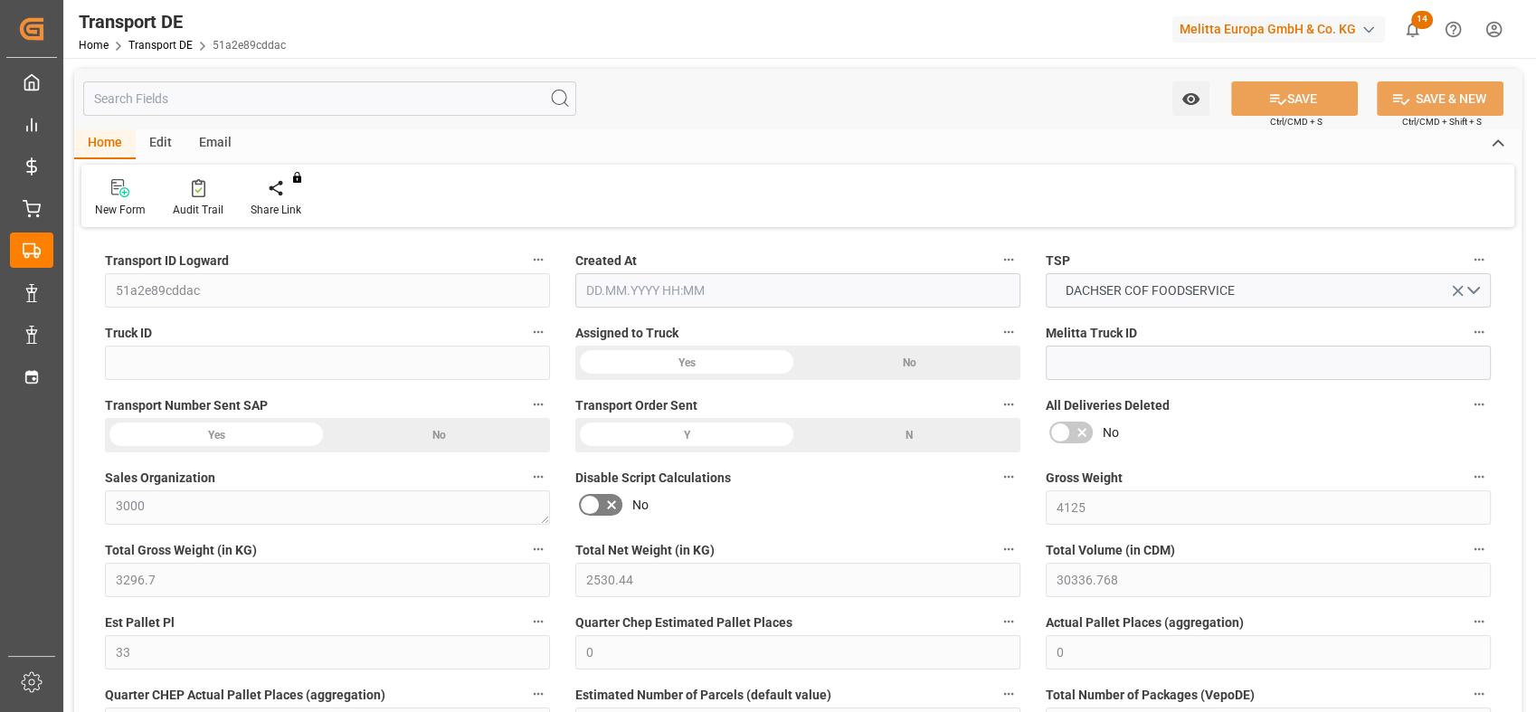
type input "0"
type input "1"
type input "0"
type input "1782"
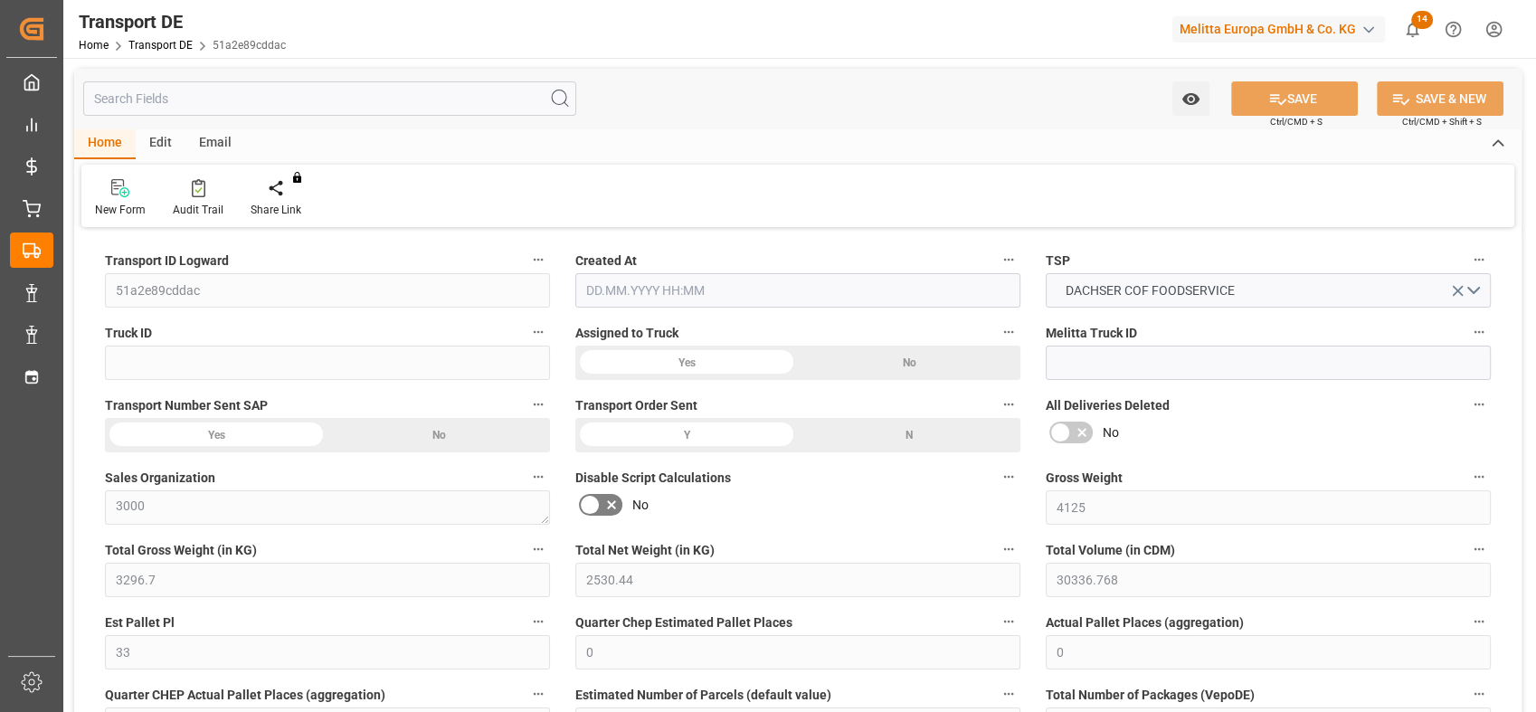
type input "87.205"
type input "0"
type input "[DATE] 21:00"
type input "[DATE]"
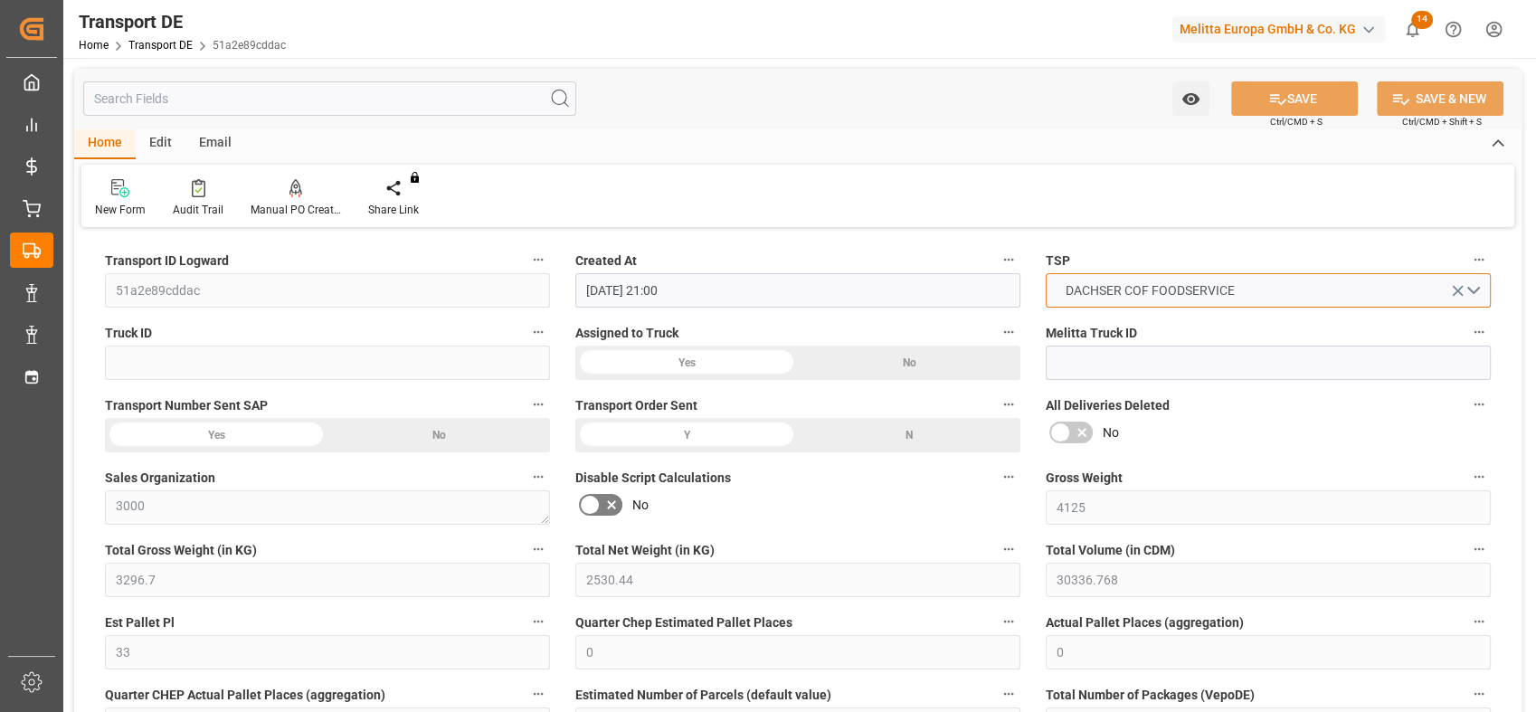
click at [1479, 300] on button "DACHSER COF FOODSERVICE" at bounding box center [1267, 290] width 445 height 34
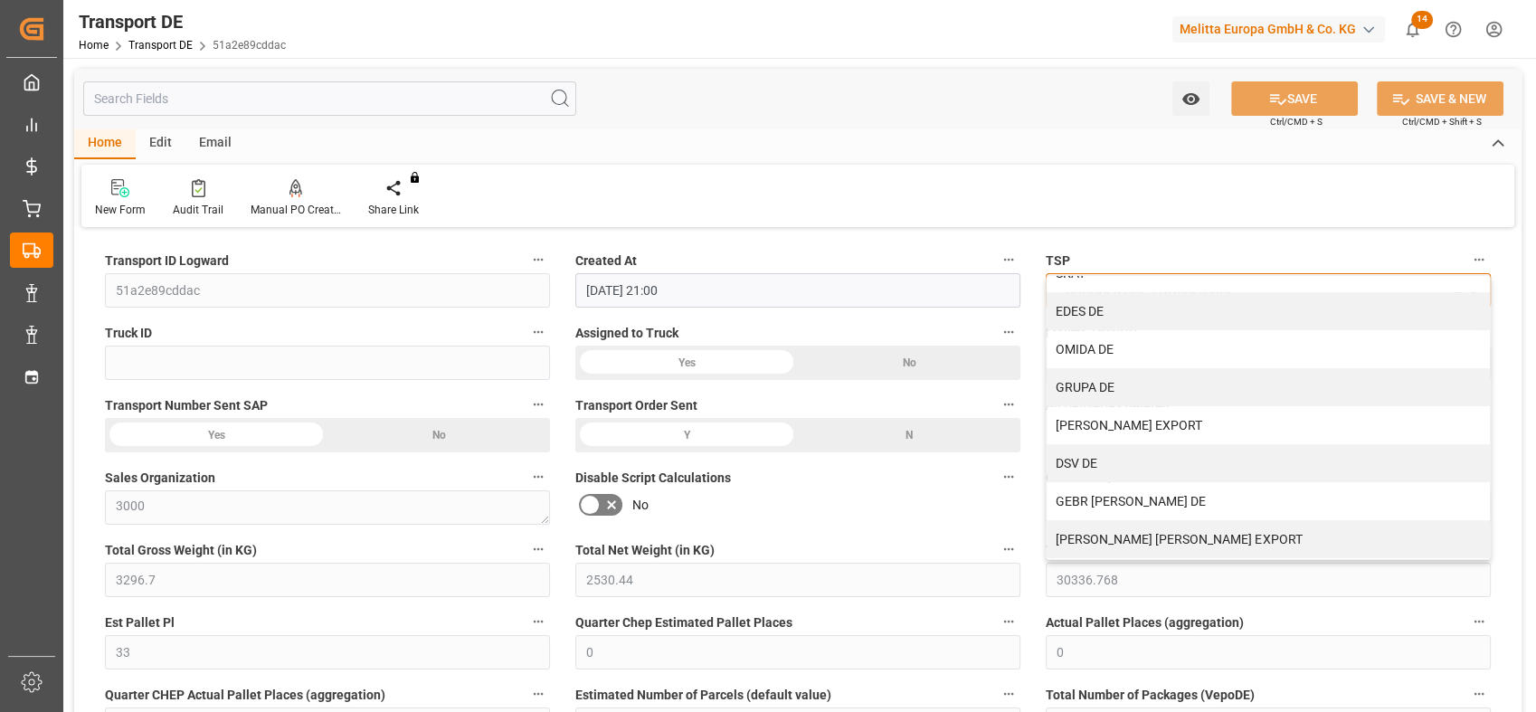
scroll to position [862, 0]
click at [1234, 427] on div "[PERSON_NAME] EXPORT" at bounding box center [1267, 421] width 443 height 38
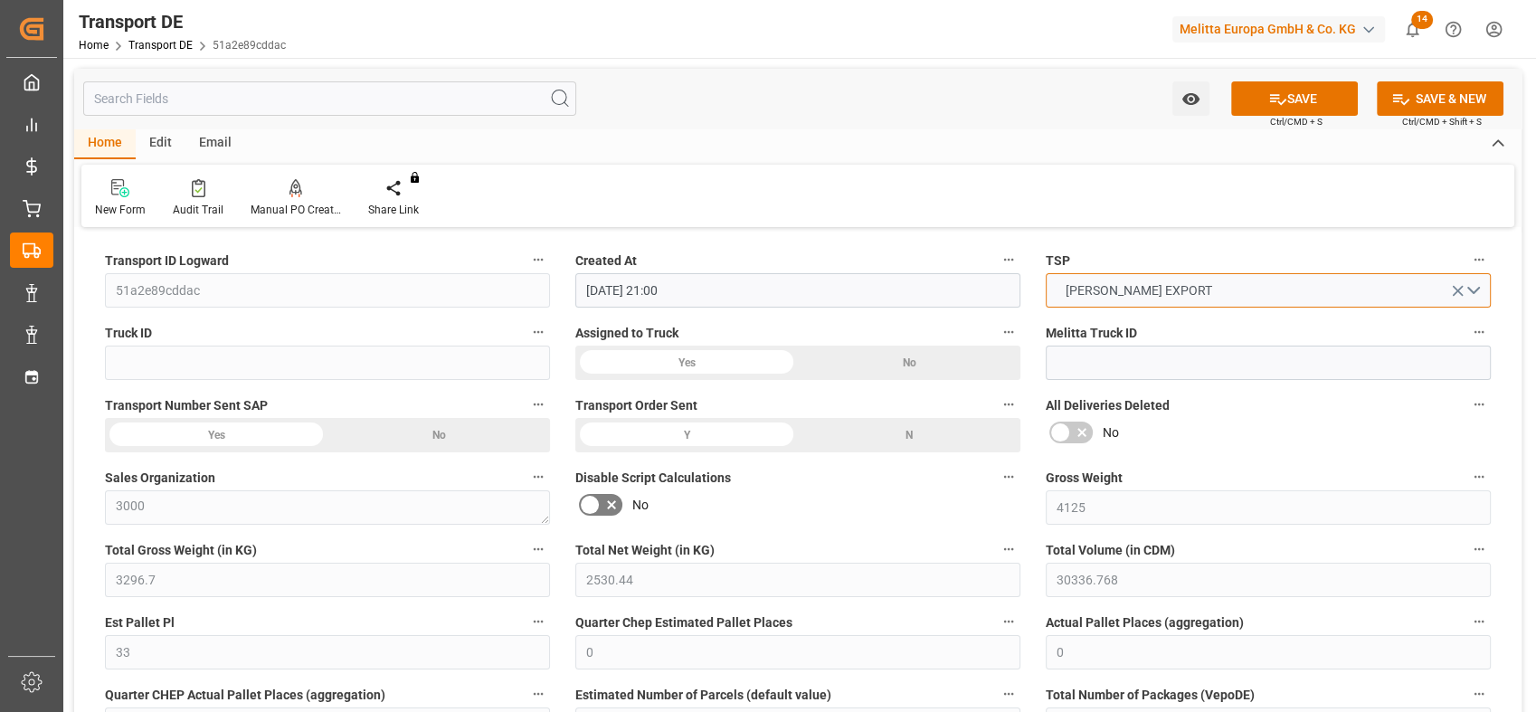
click at [1478, 291] on button "[PERSON_NAME] EXPORT" at bounding box center [1267, 290] width 445 height 34
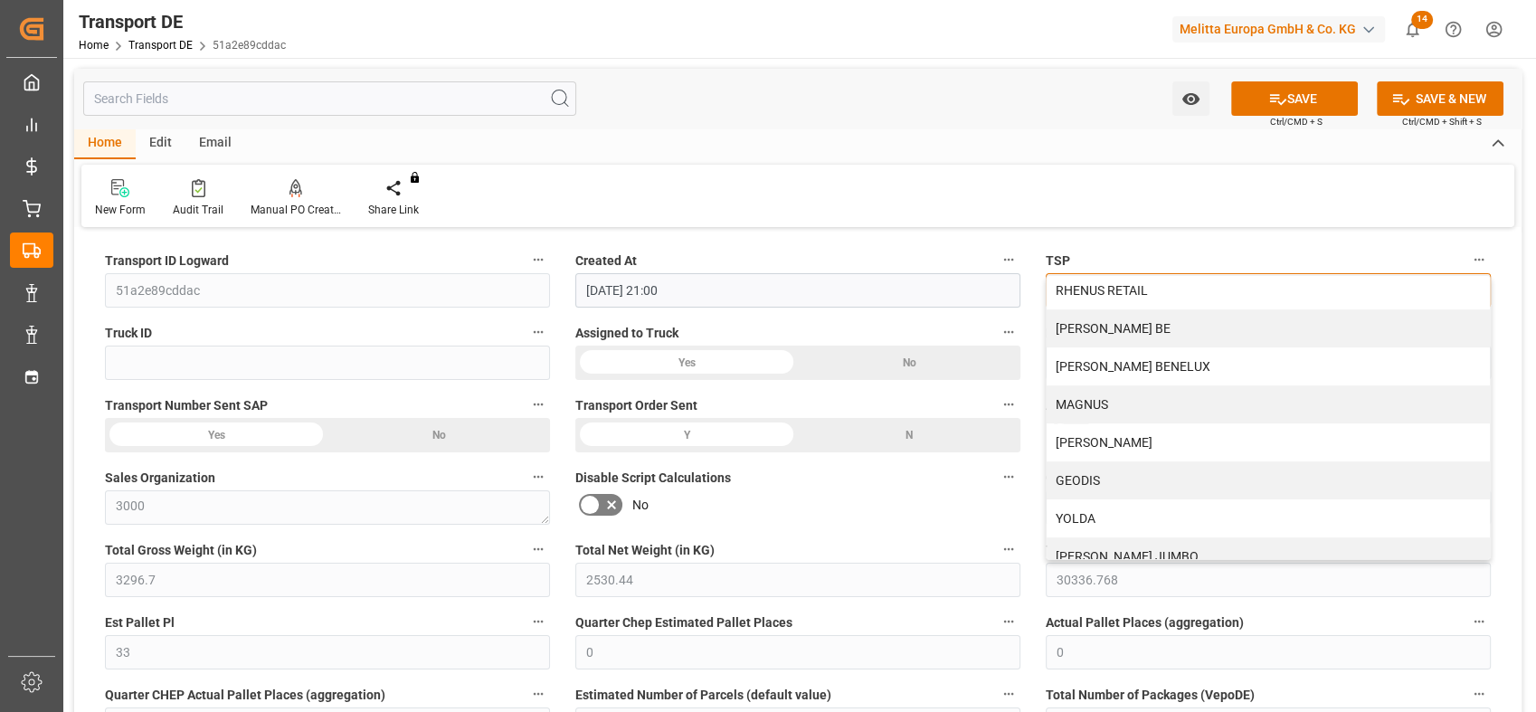
scroll to position [950, 0]
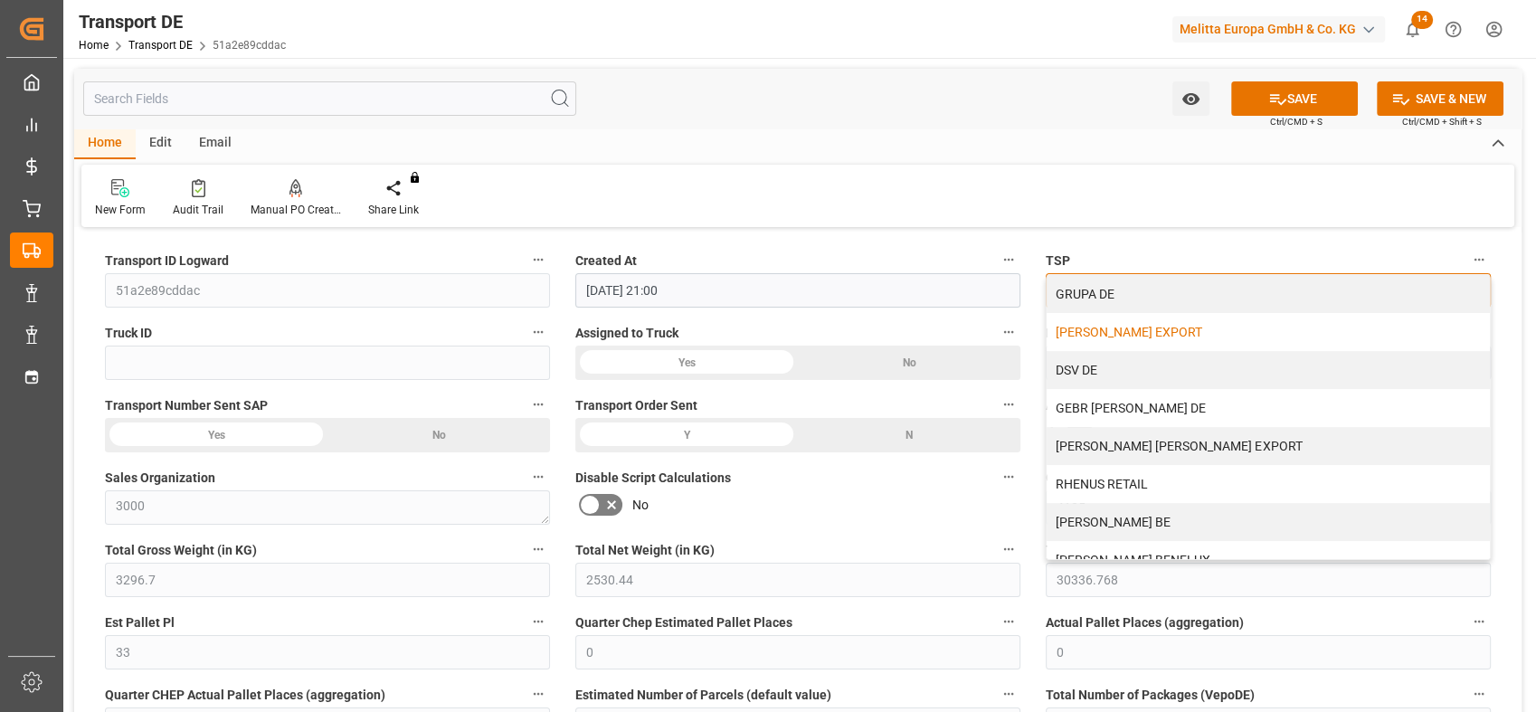
click at [1171, 331] on div "[PERSON_NAME] EXPORT" at bounding box center [1267, 332] width 443 height 38
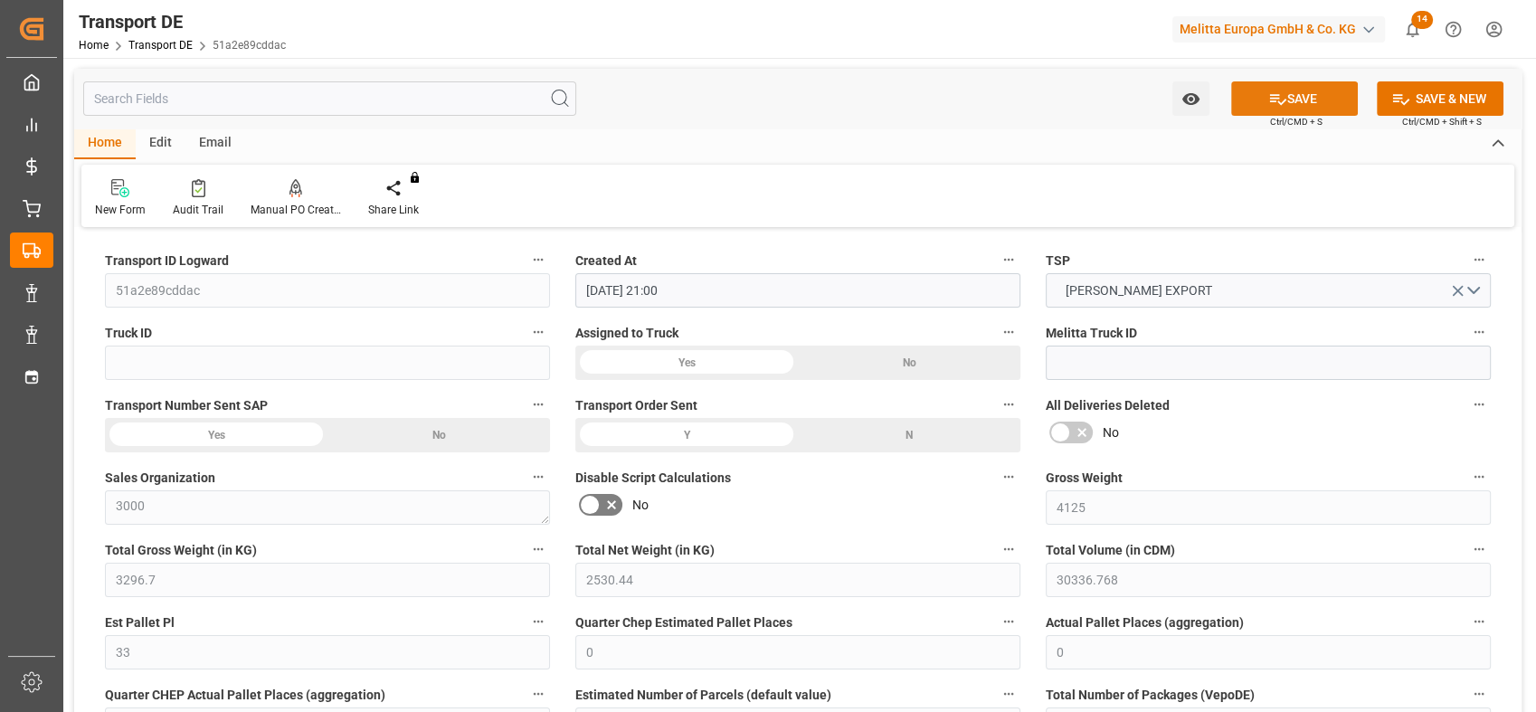
click at [1306, 88] on button "SAVE" at bounding box center [1294, 98] width 127 height 34
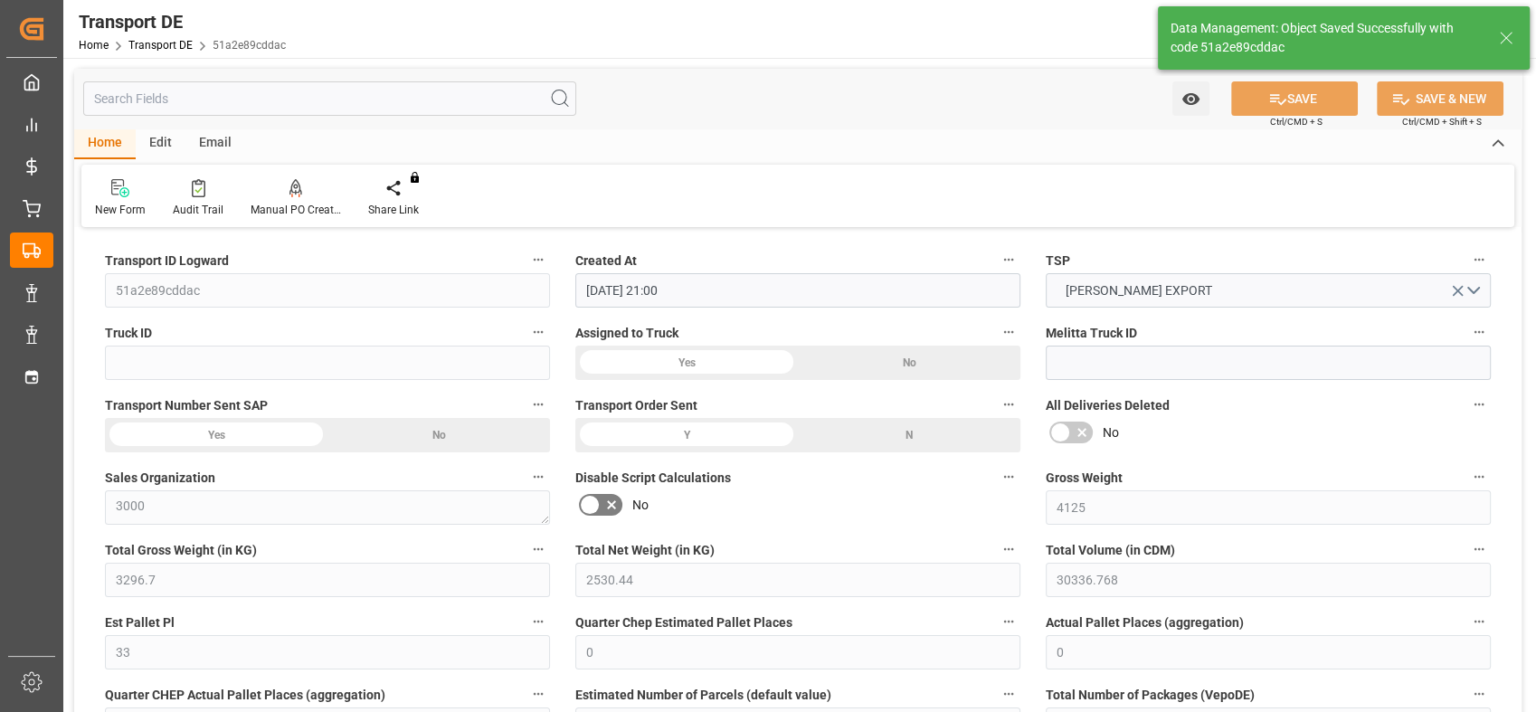
type input "Yes"
type textarea "b5eef2d38eea"
type input "2019.0657"
